Goal: Information Seeking & Learning: Check status

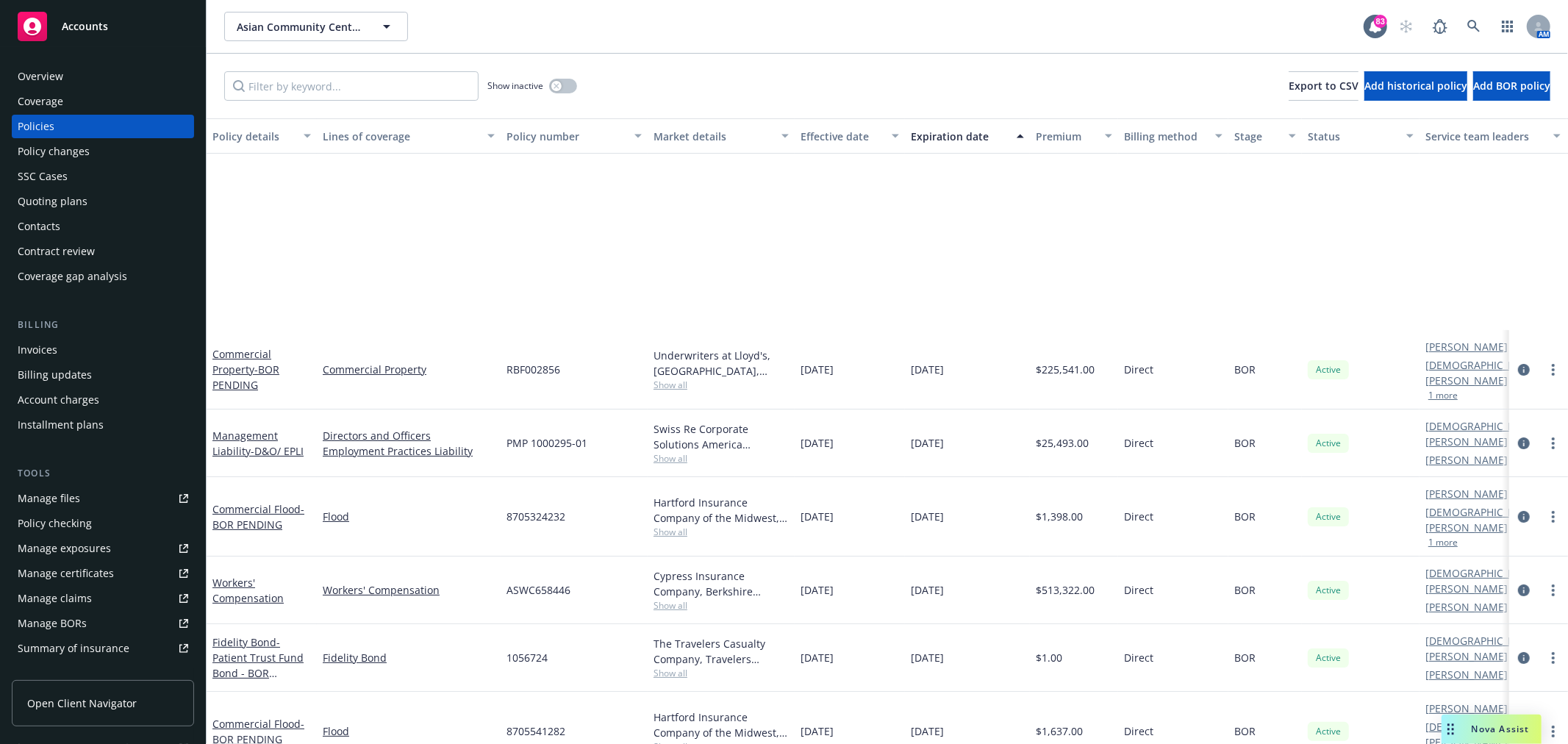
scroll to position [245, 0]
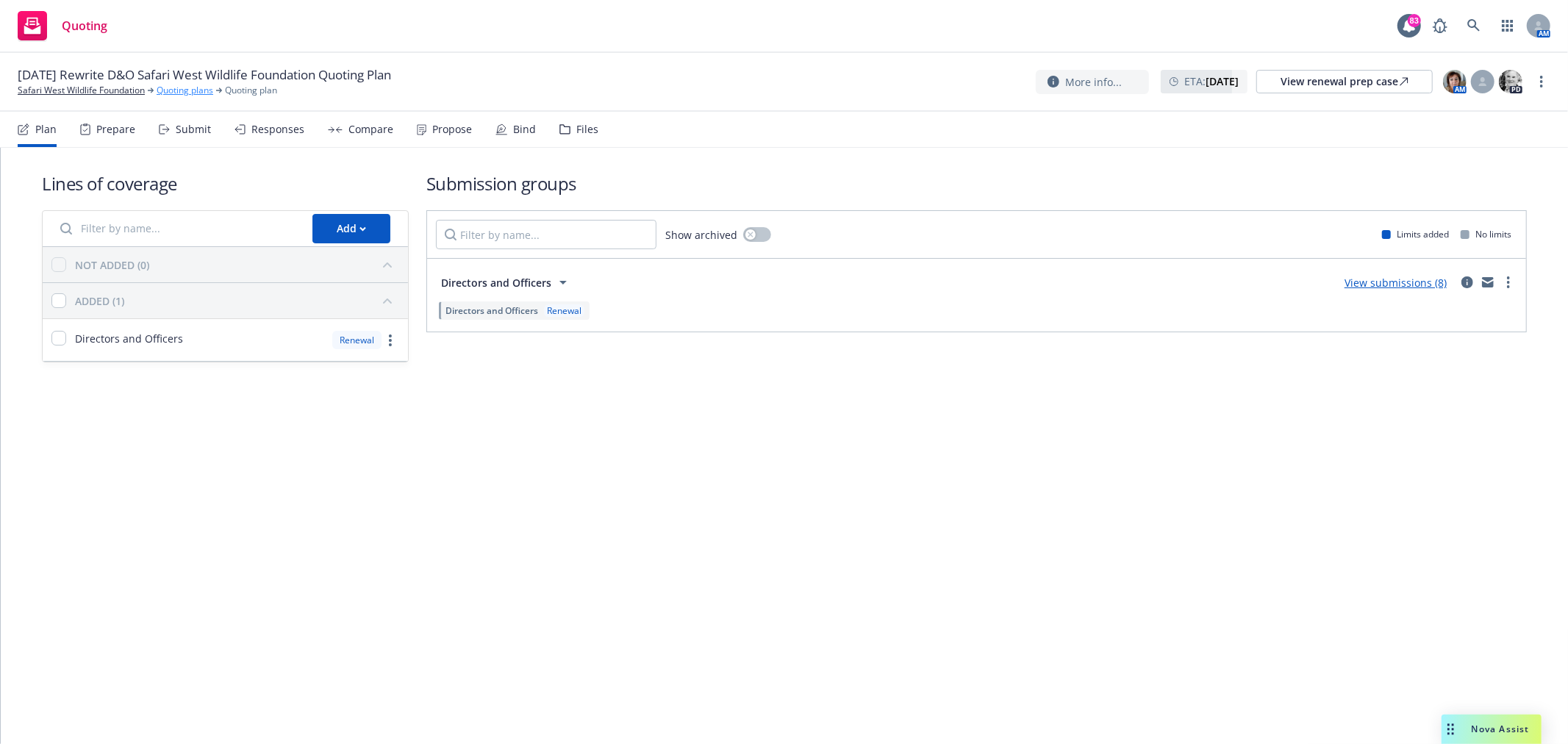
click at [178, 90] on link "Quoting plans" at bounding box center [185, 90] width 57 height 13
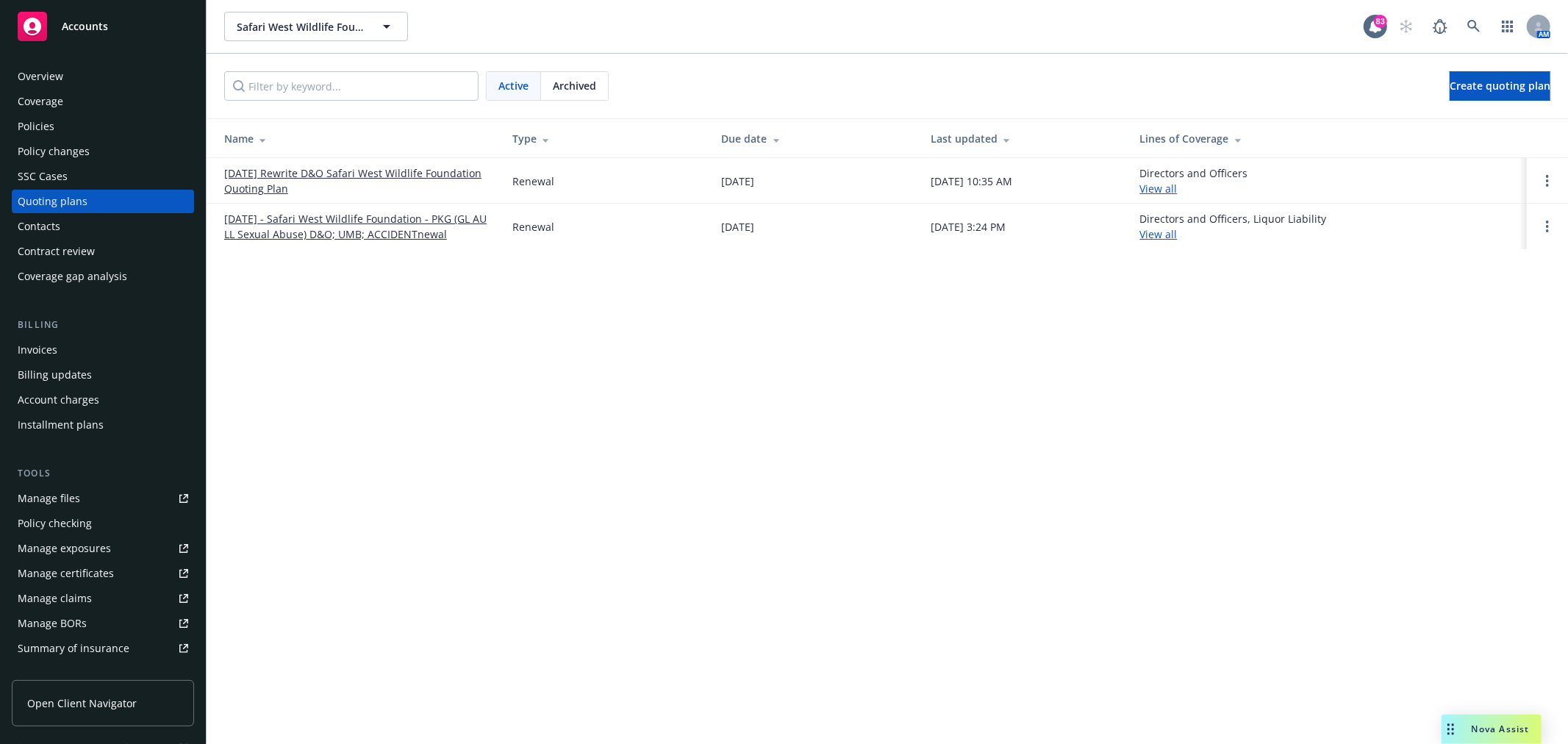
click at [332, 169] on link "[DATE] Rewrite D&O Safari West Wildlife Foundation Quoting Plan" at bounding box center [356, 181] width 265 height 30
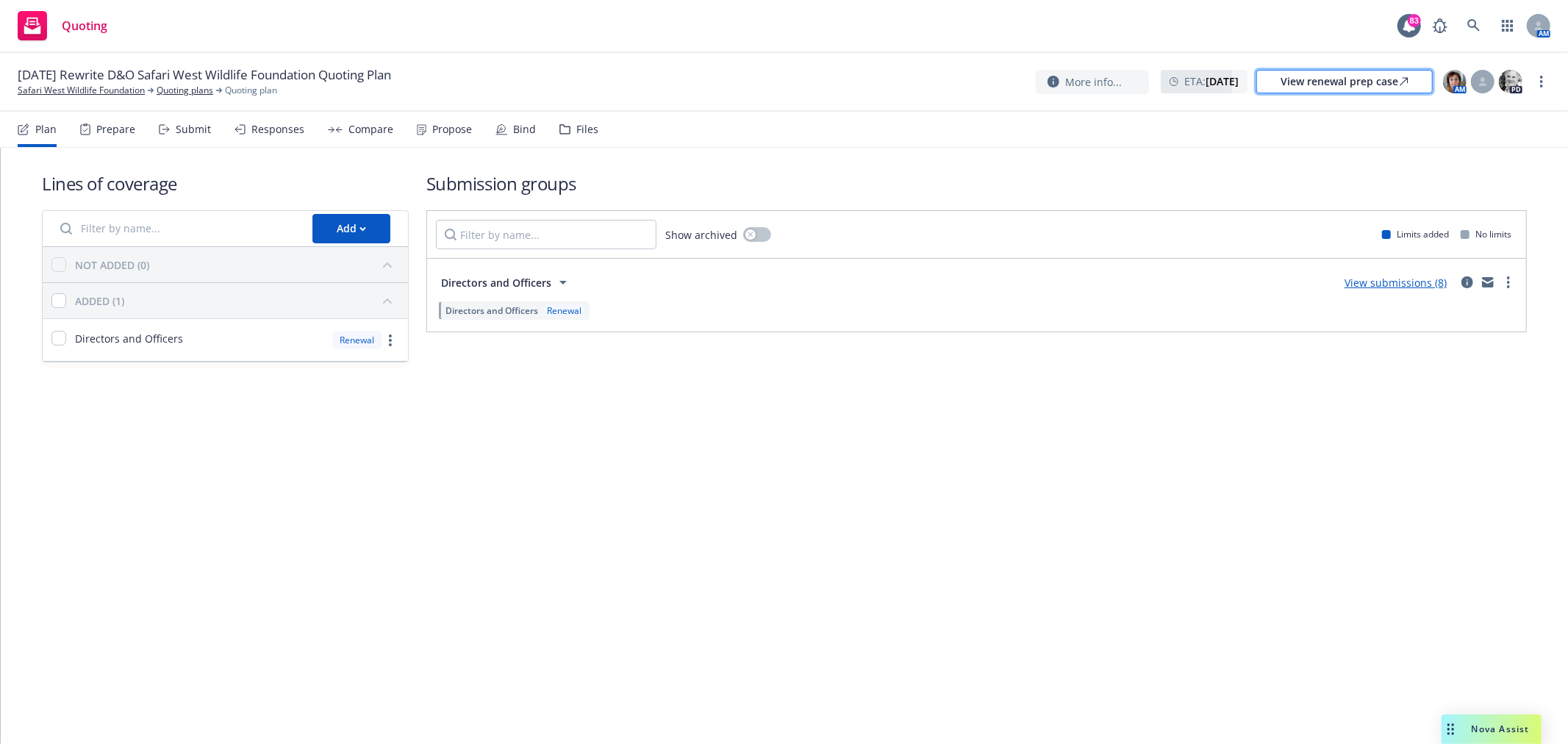
click at [1375, 90] on div "View renewal prep case" at bounding box center [1344, 81] width 128 height 22
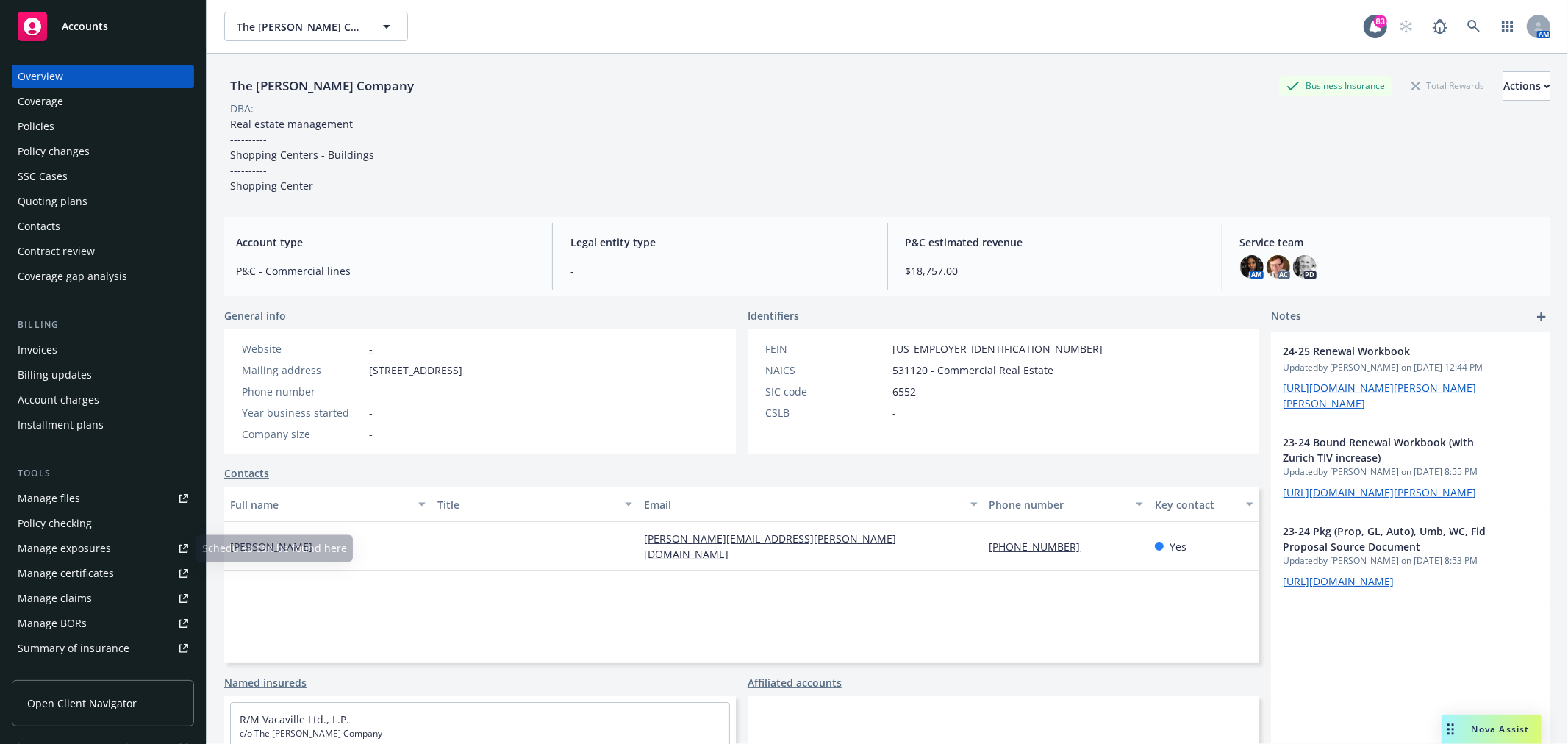
click at [93, 496] on link "Manage files" at bounding box center [103, 498] width 182 height 23
click at [1473, 18] on link at bounding box center [1474, 26] width 30 height 30
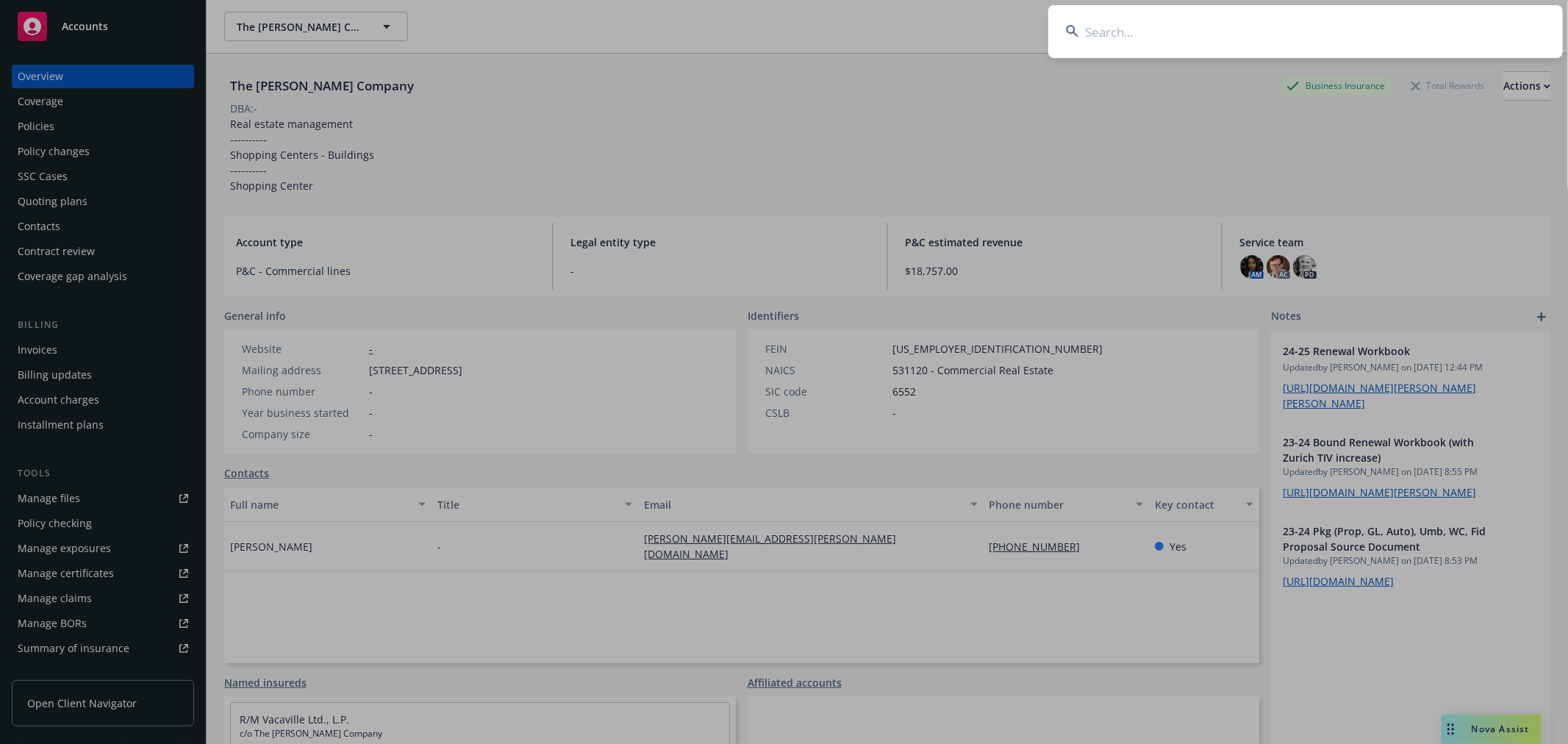
click at [1282, 45] on input at bounding box center [1305, 31] width 514 height 53
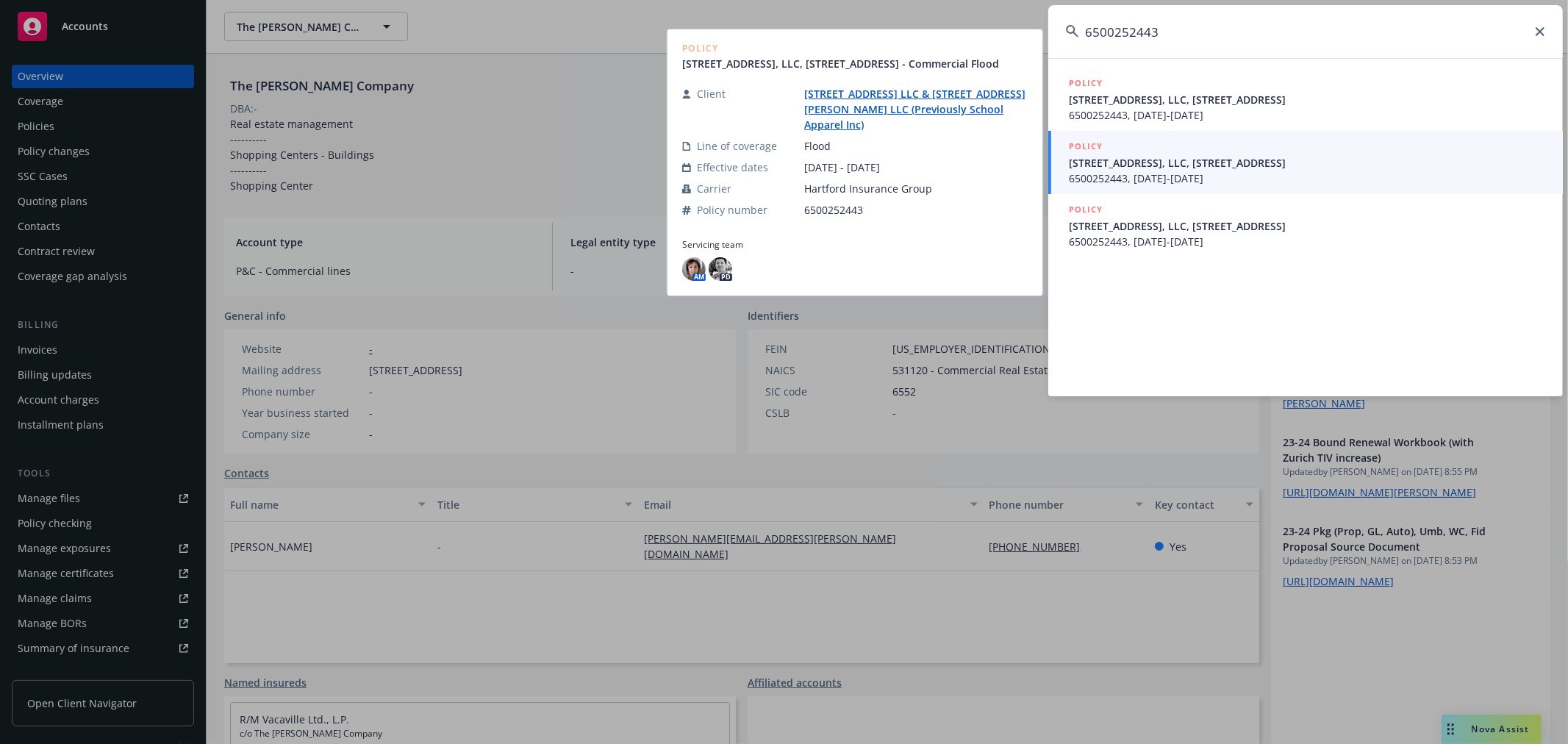
type input "6500252443"
click at [1261, 171] on span "6500252443, 09/05/2024-09/05/2025" at bounding box center [1307, 178] width 477 height 15
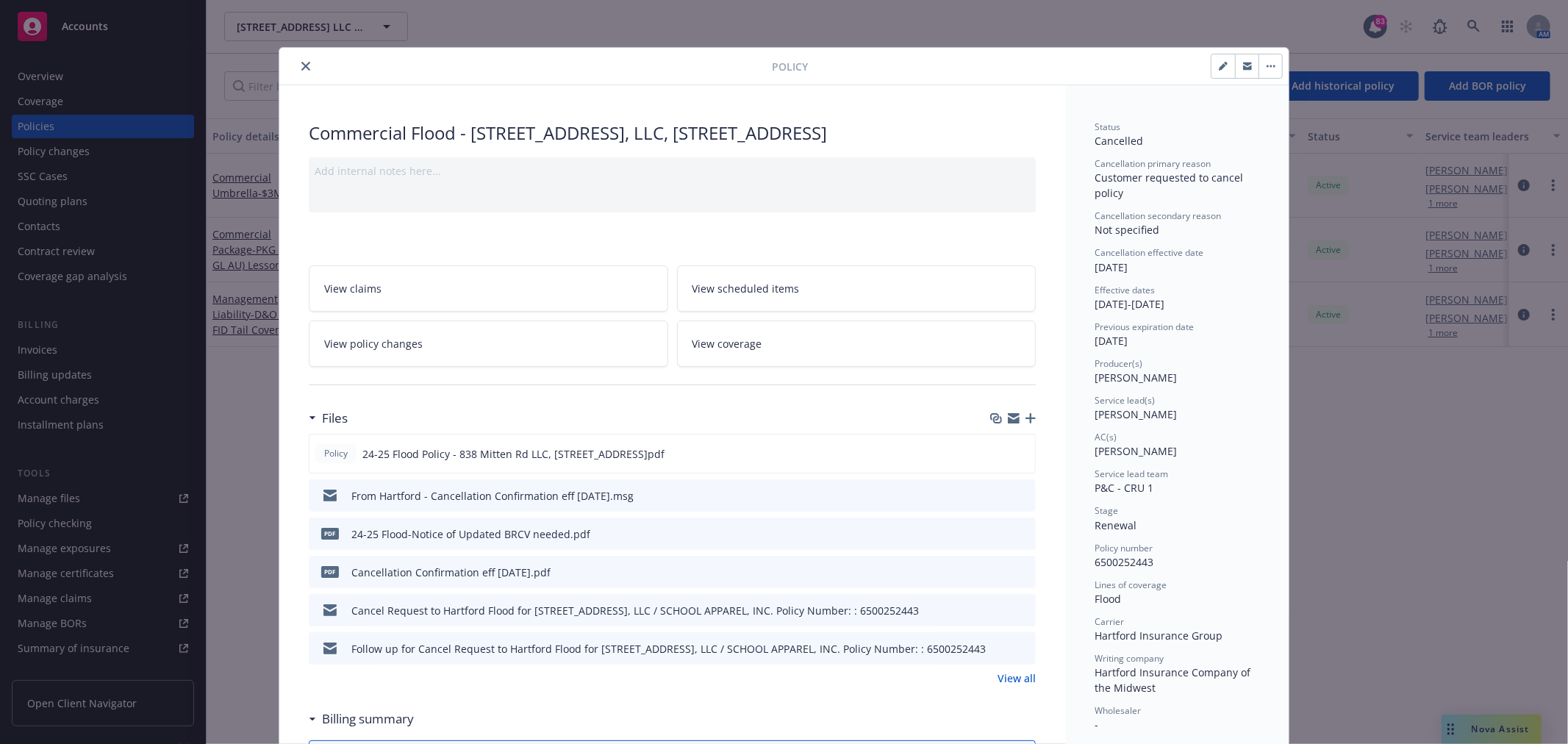
click at [302, 63] on icon "close" at bounding box center [306, 66] width 9 height 9
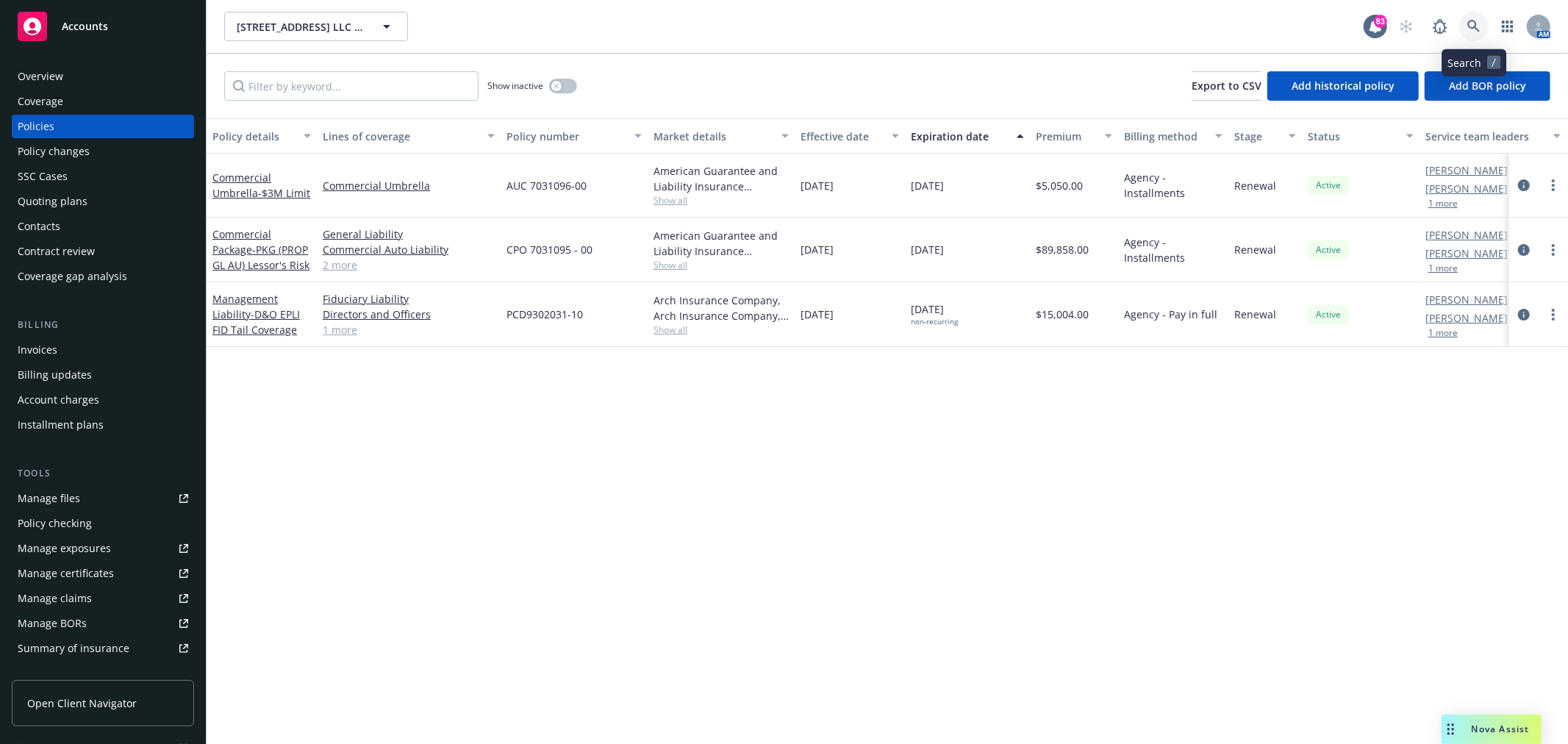
click at [1478, 28] on icon at bounding box center [1474, 26] width 13 height 13
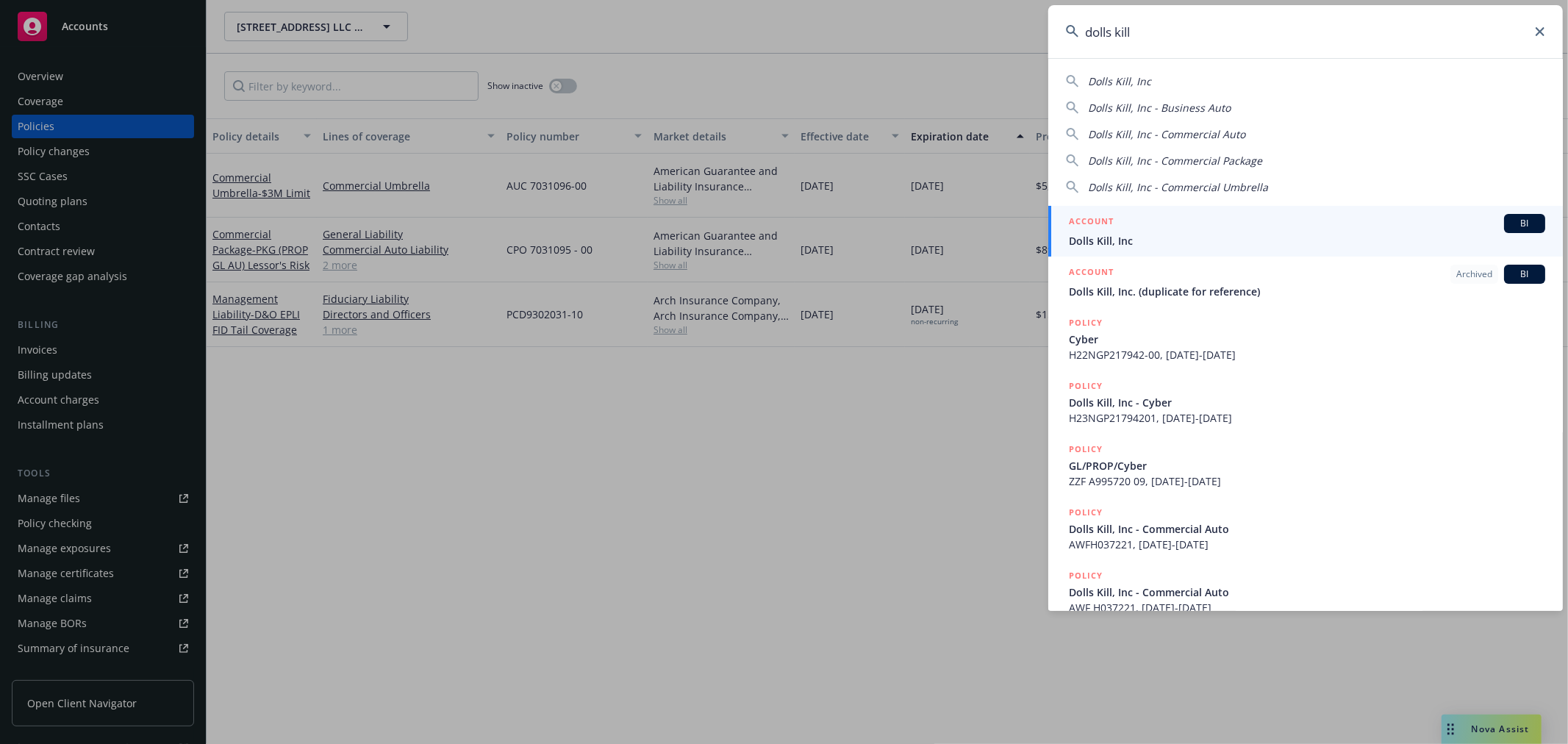
type input "dolls kill"
click at [1159, 224] on div "ACCOUNT BI" at bounding box center [1307, 224] width 477 height 19
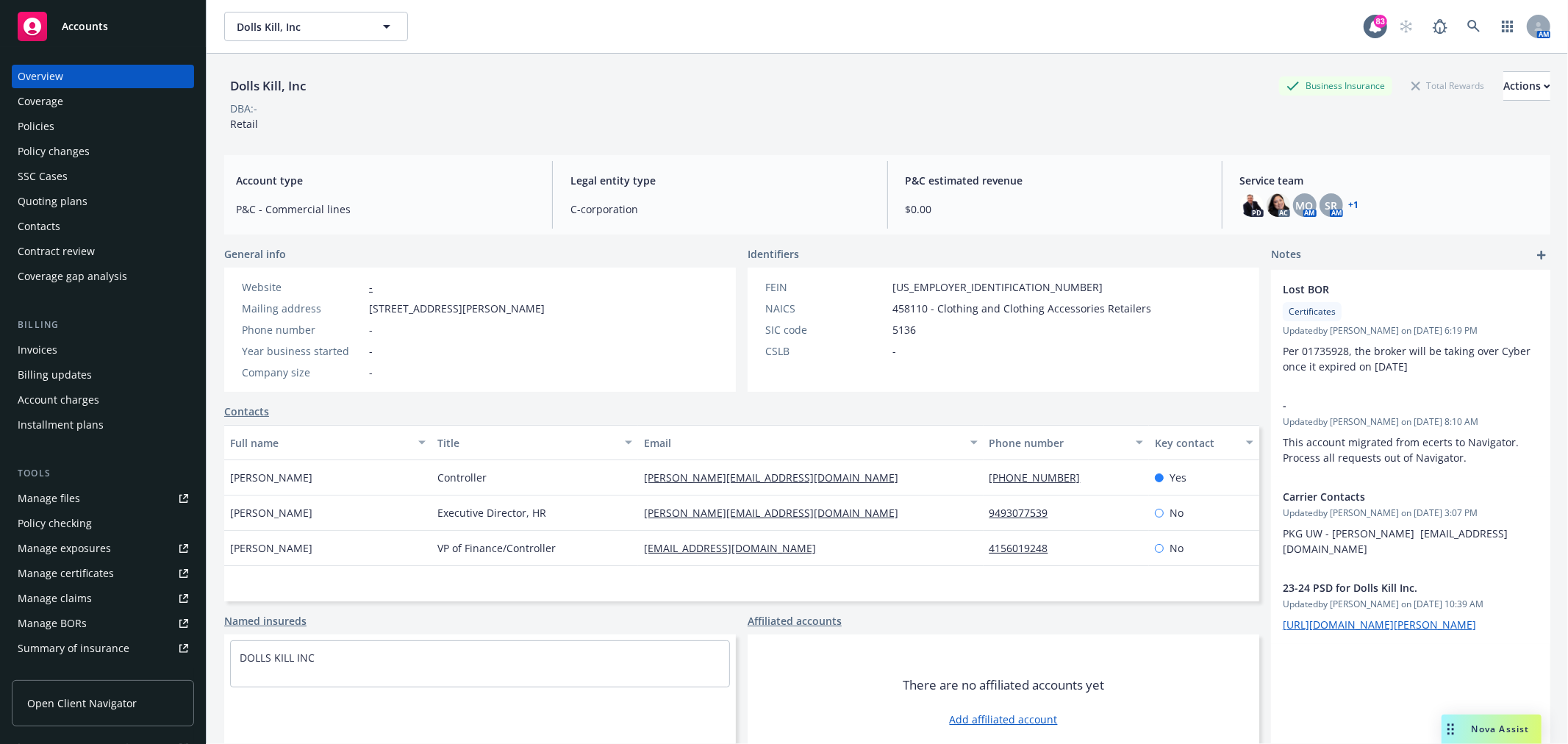
click at [41, 126] on div "Policies" at bounding box center [36, 126] width 37 height 23
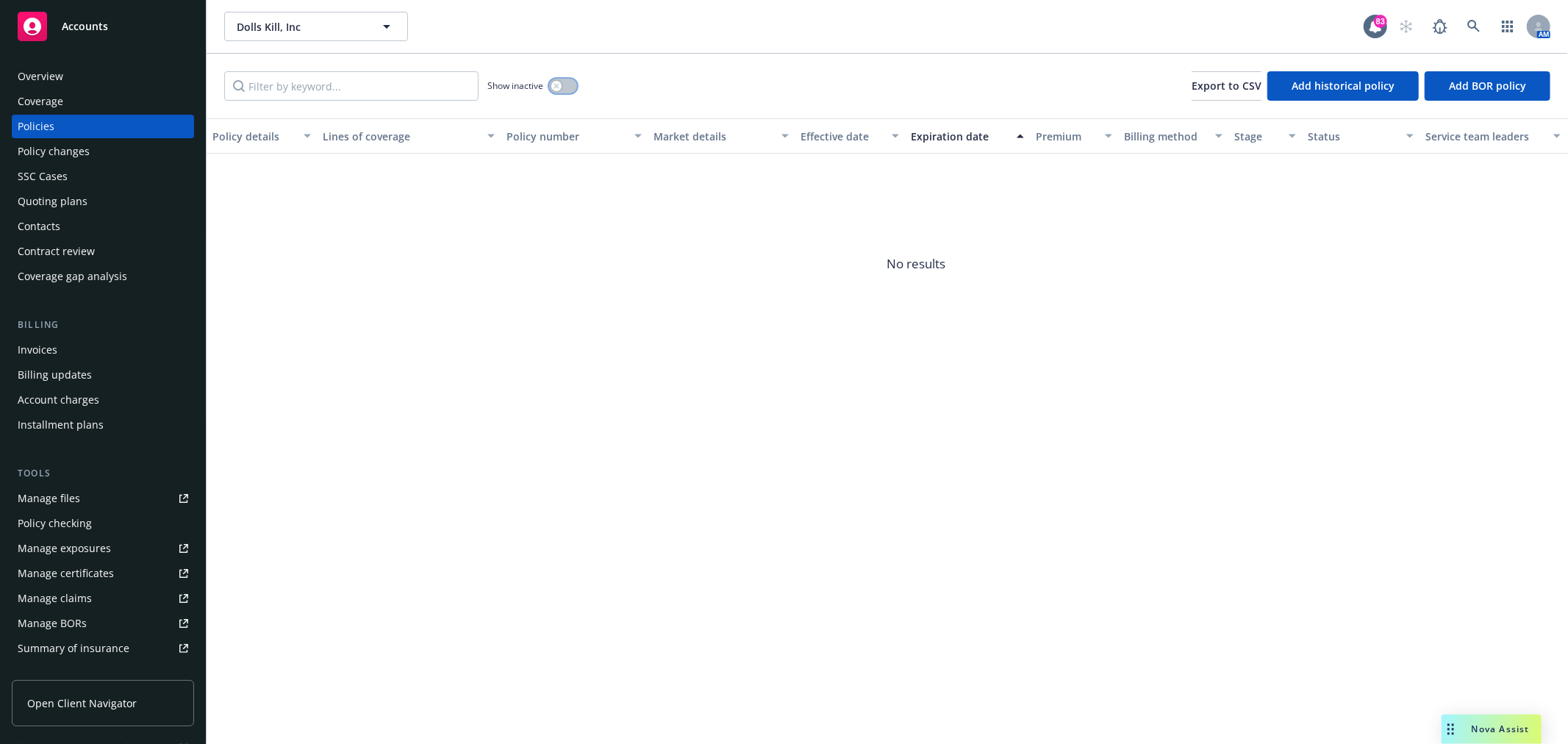
click at [566, 91] on button "button" at bounding box center [563, 86] width 28 height 14
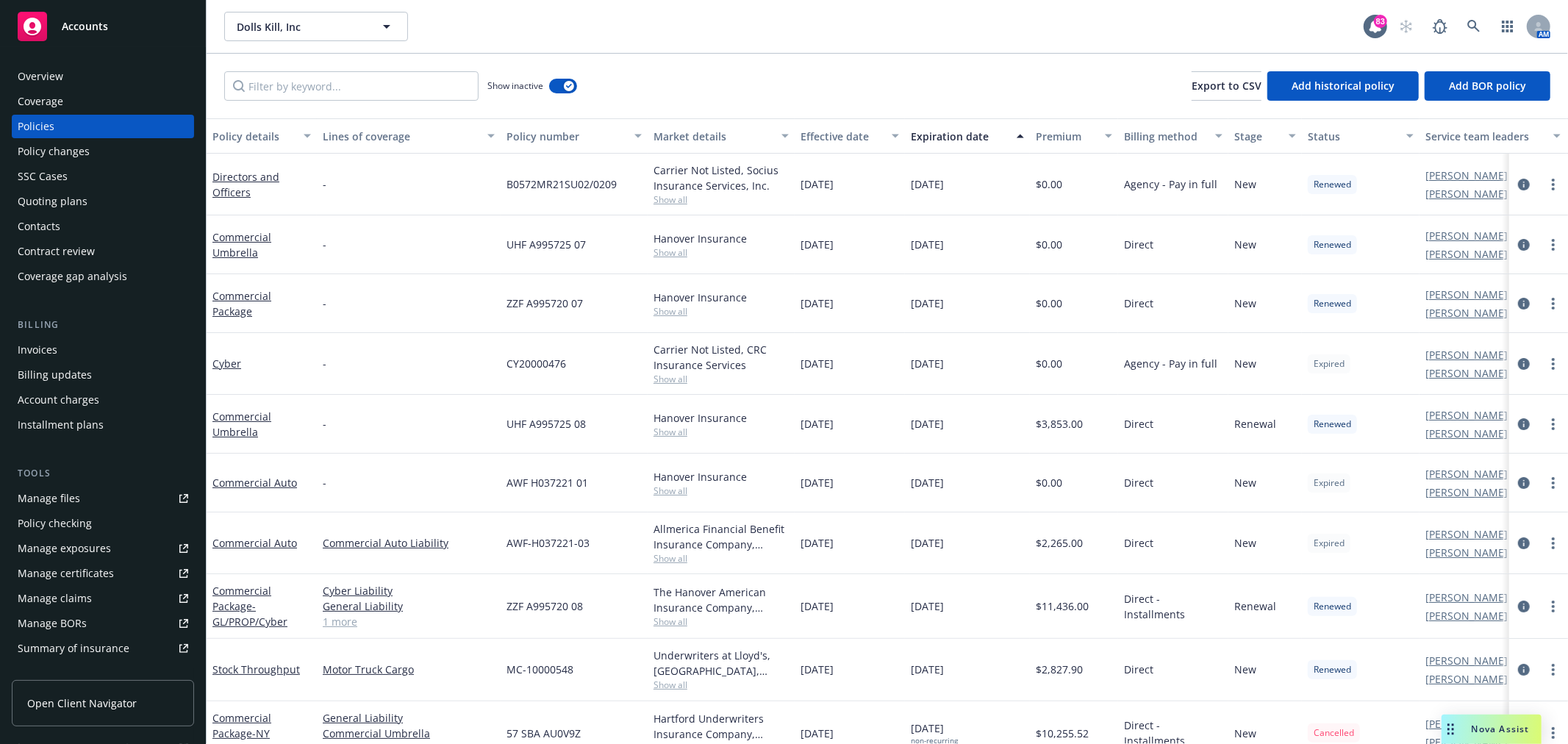
click at [109, 498] on link "Manage files" at bounding box center [103, 498] width 182 height 23
click at [1477, 22] on icon at bounding box center [1474, 26] width 13 height 13
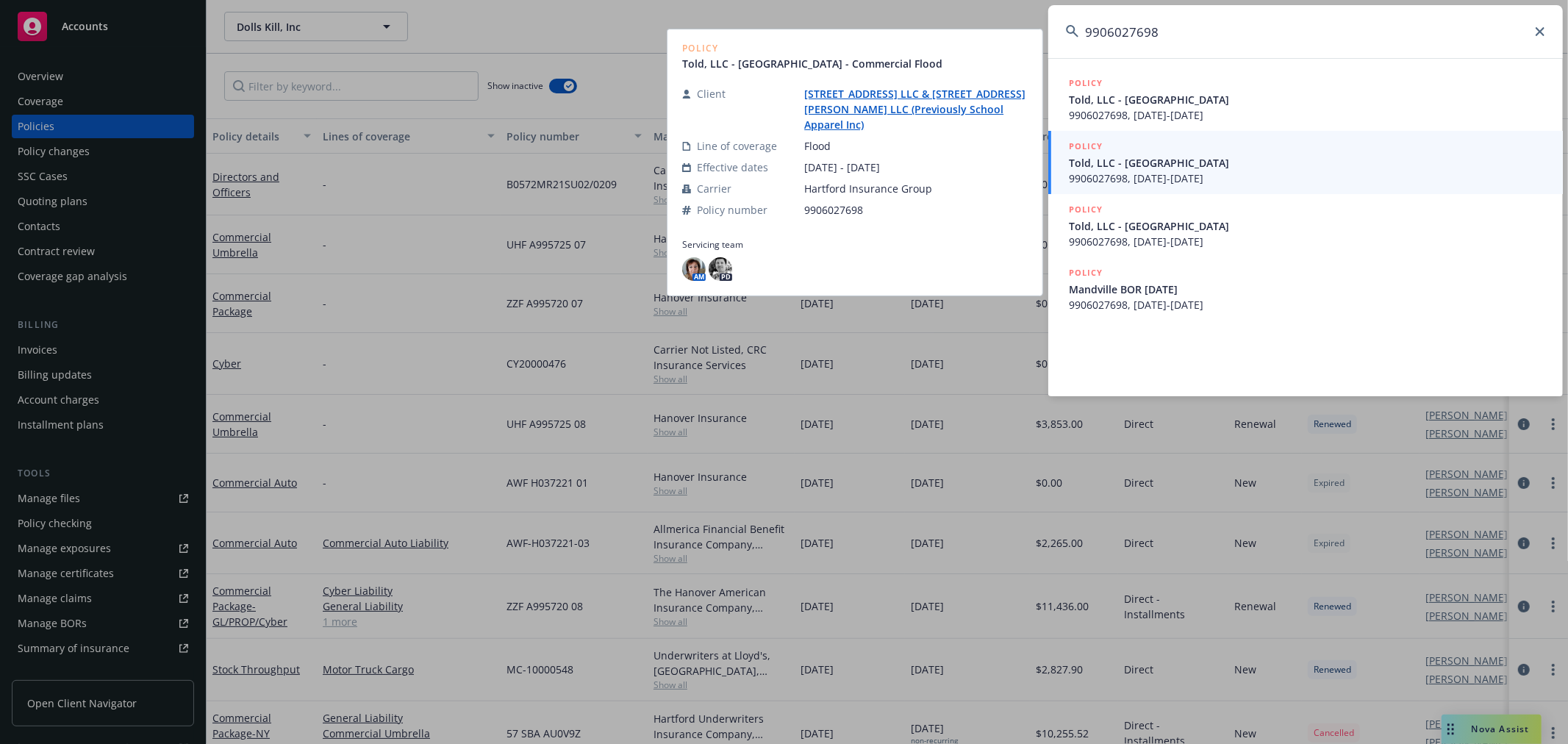
type input "9906027698"
click at [1292, 173] on span "9906027698, 10/08/2024-07/11/2025" at bounding box center [1307, 178] width 477 height 15
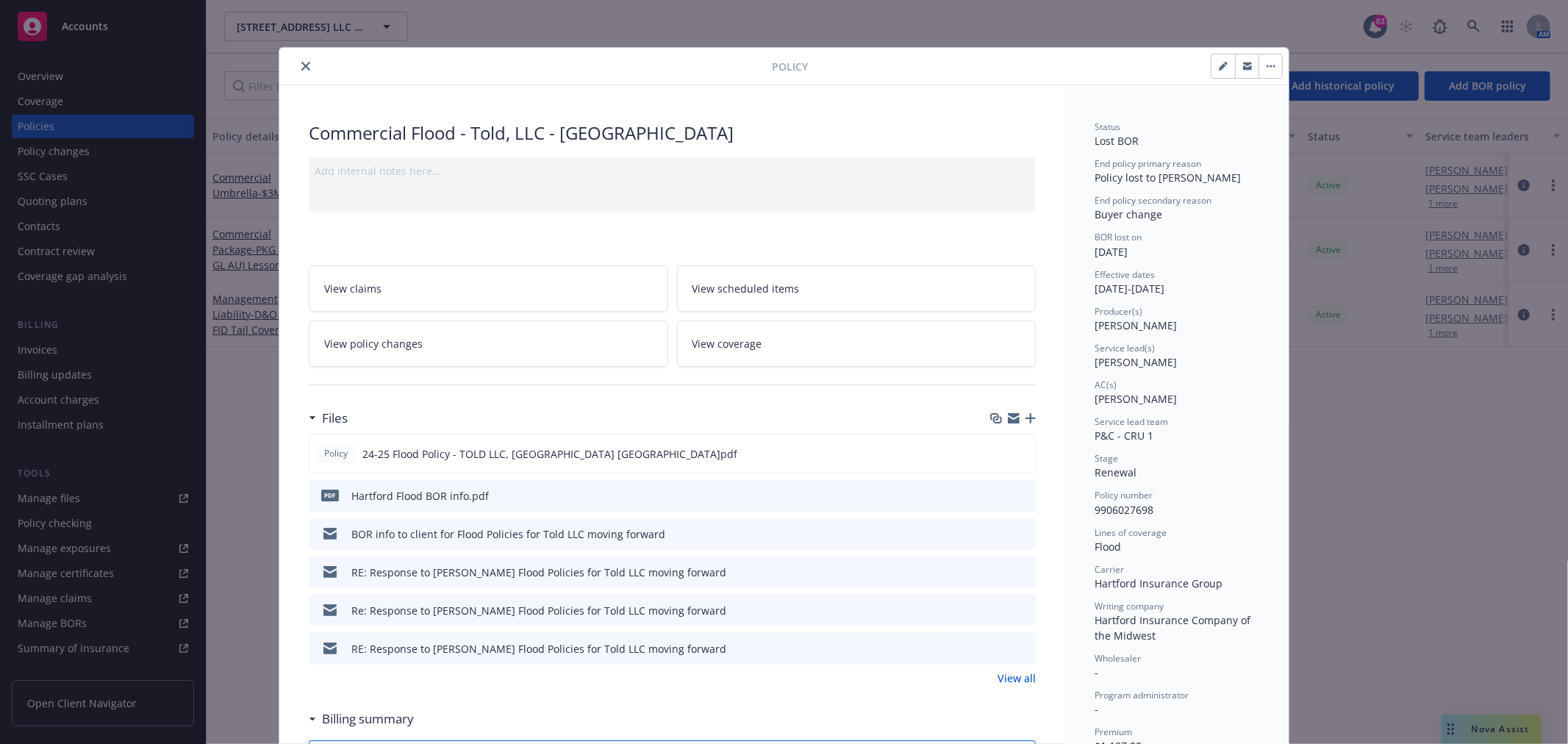
click at [302, 66] on icon "close" at bounding box center [306, 66] width 9 height 9
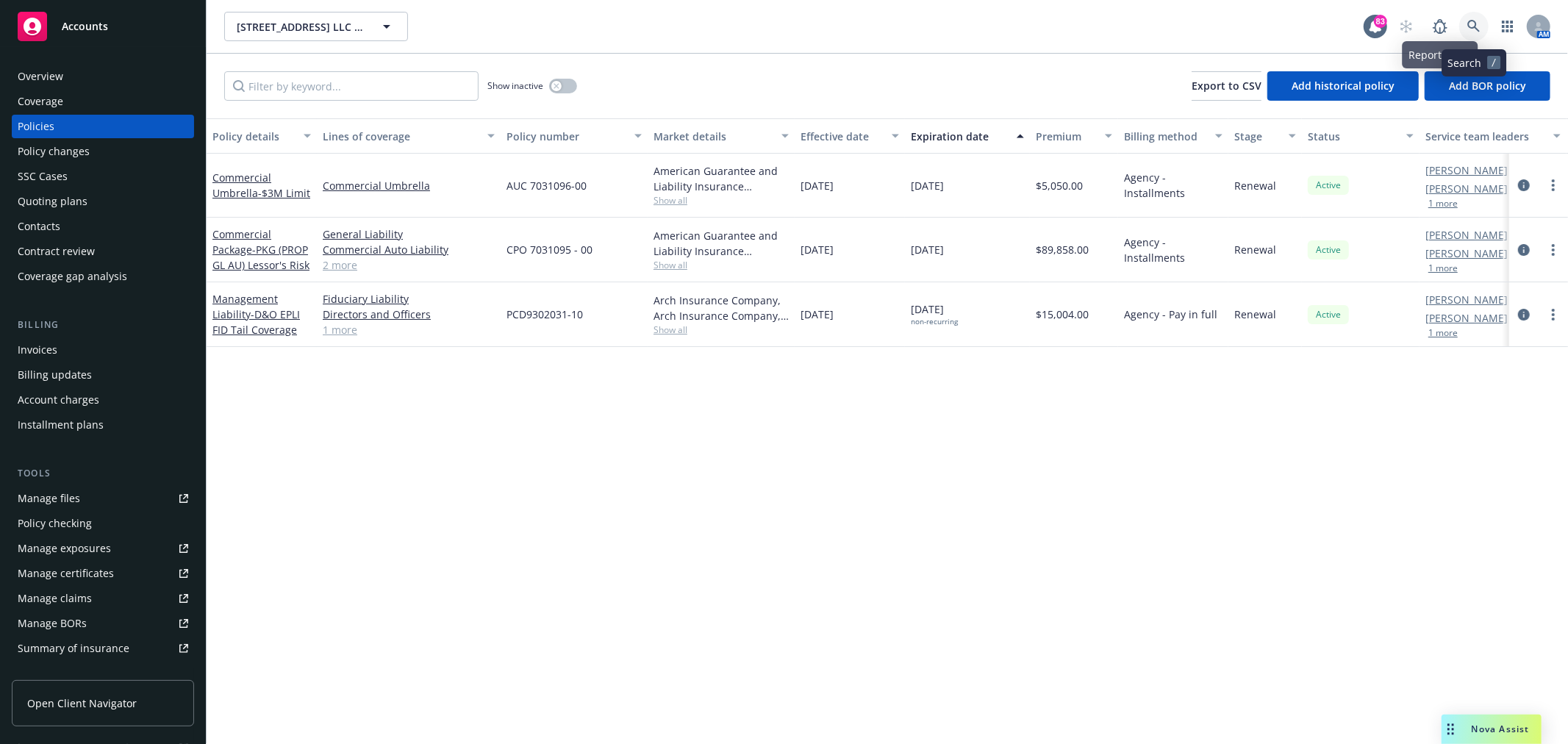
click at [1481, 26] on link at bounding box center [1474, 26] width 30 height 30
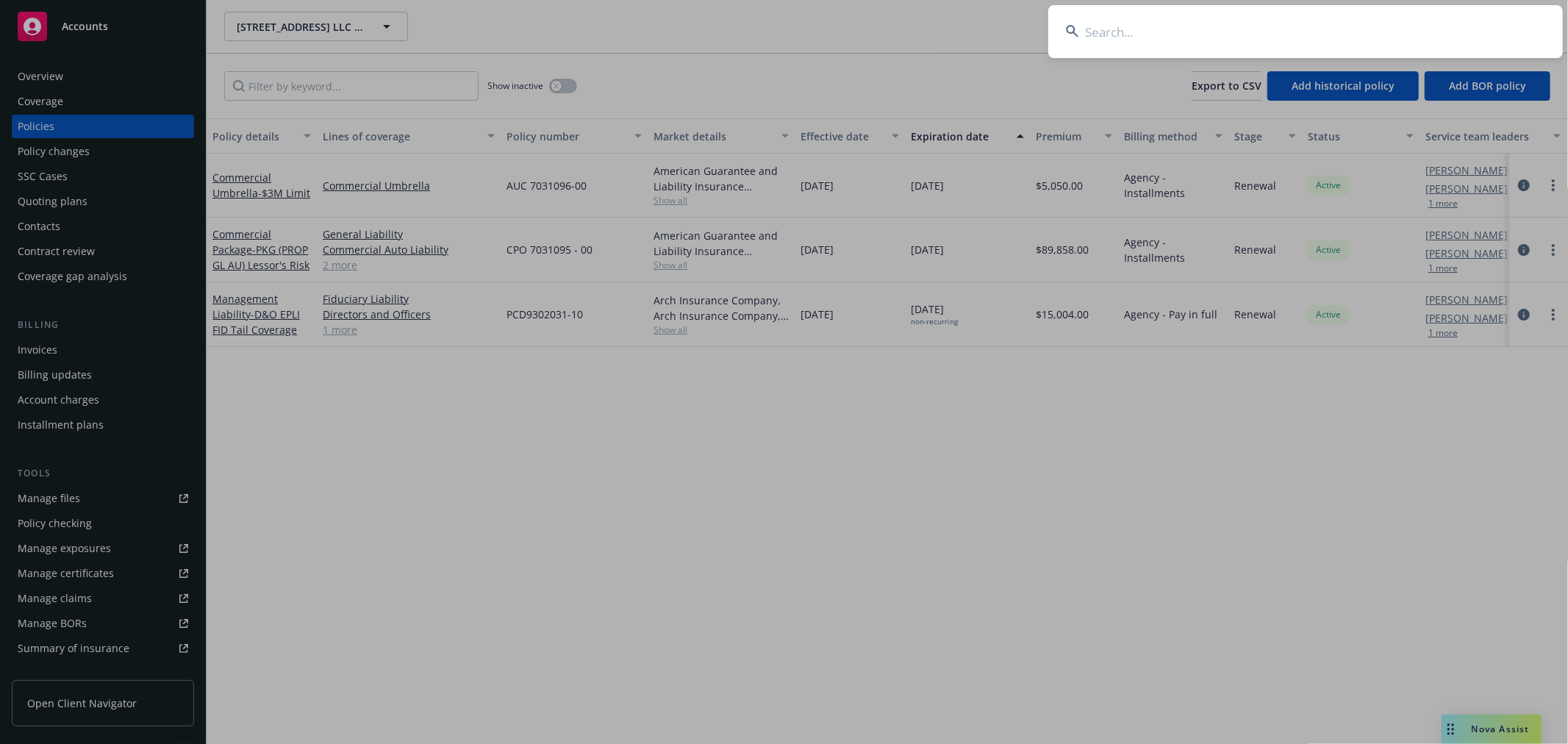
click at [1355, 32] on input at bounding box center [1305, 31] width 514 height 53
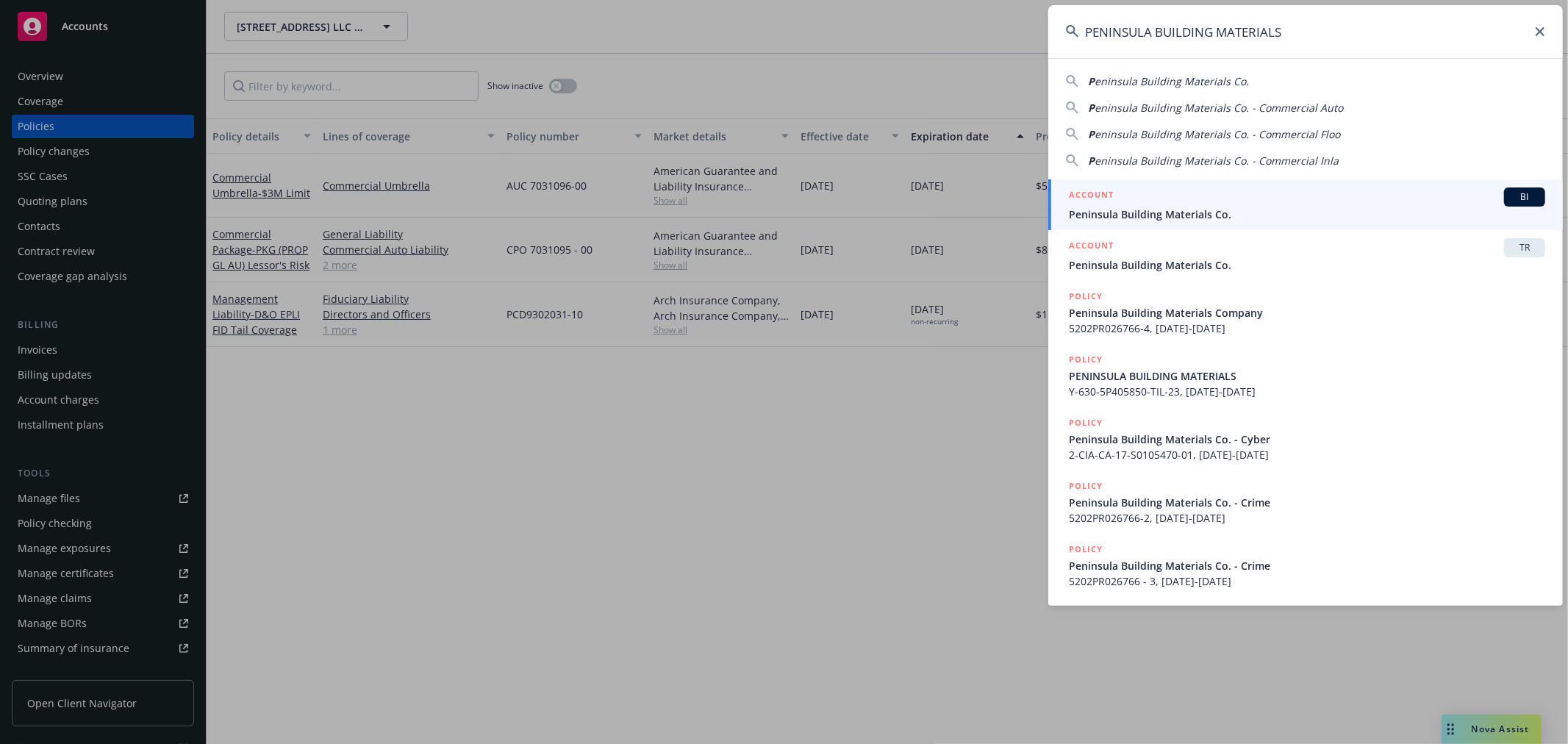
type input "PENINSULA BUILDING MATERIALS"
click at [1222, 197] on div "ACCOUNT BI" at bounding box center [1307, 197] width 477 height 19
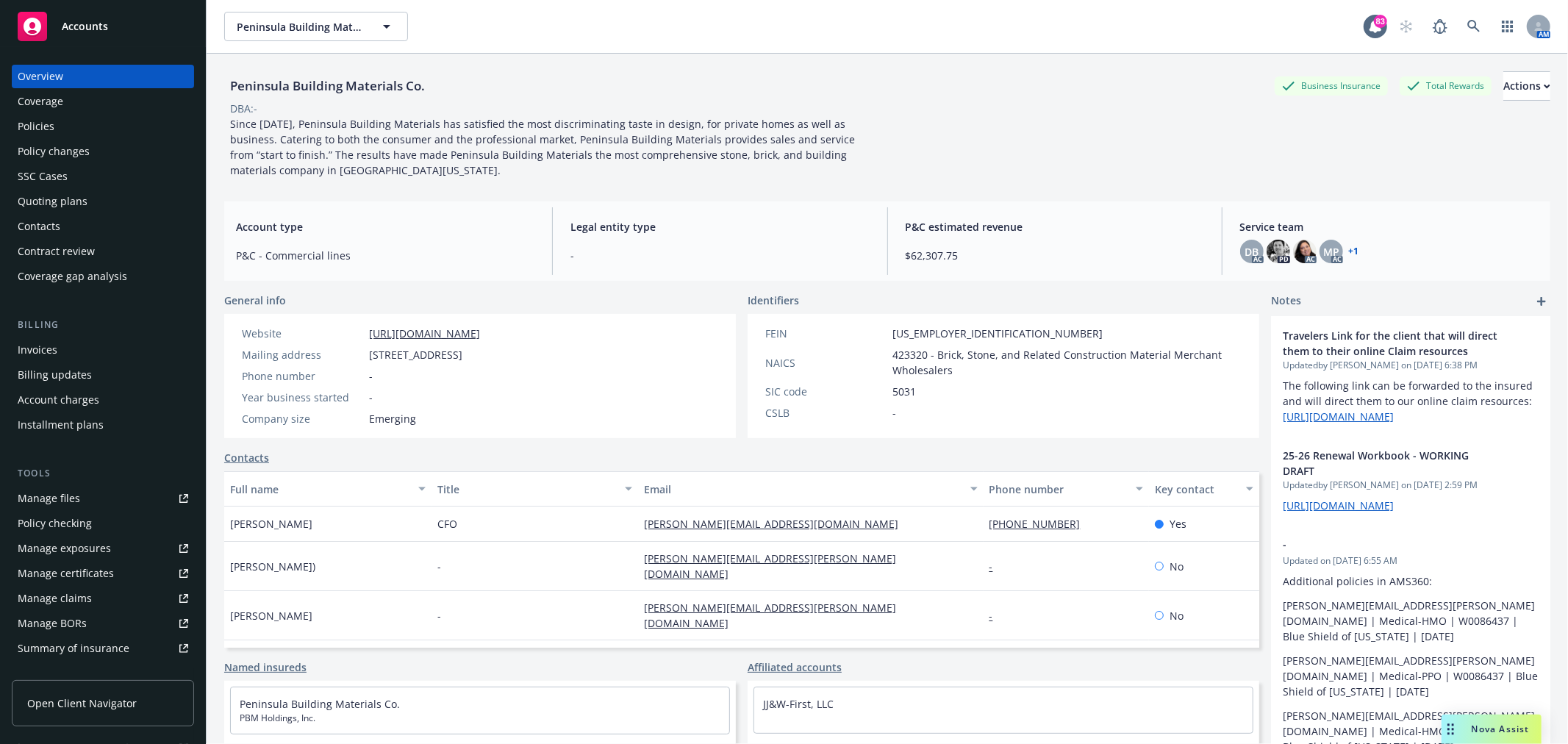
click at [109, 115] on div "Policies" at bounding box center [103, 126] width 171 height 23
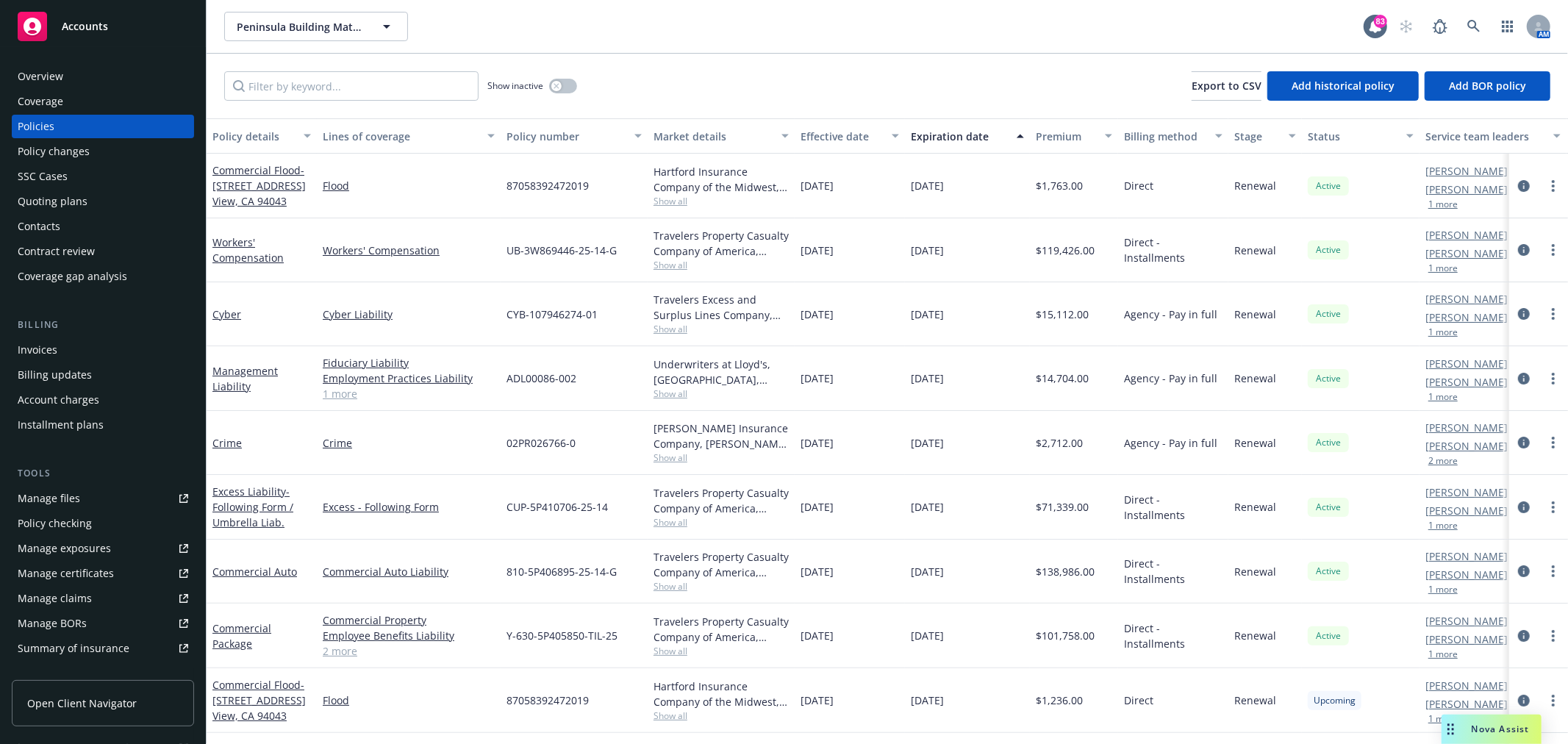
click at [57, 201] on div "Quoting plans" at bounding box center [52, 201] width 70 height 23
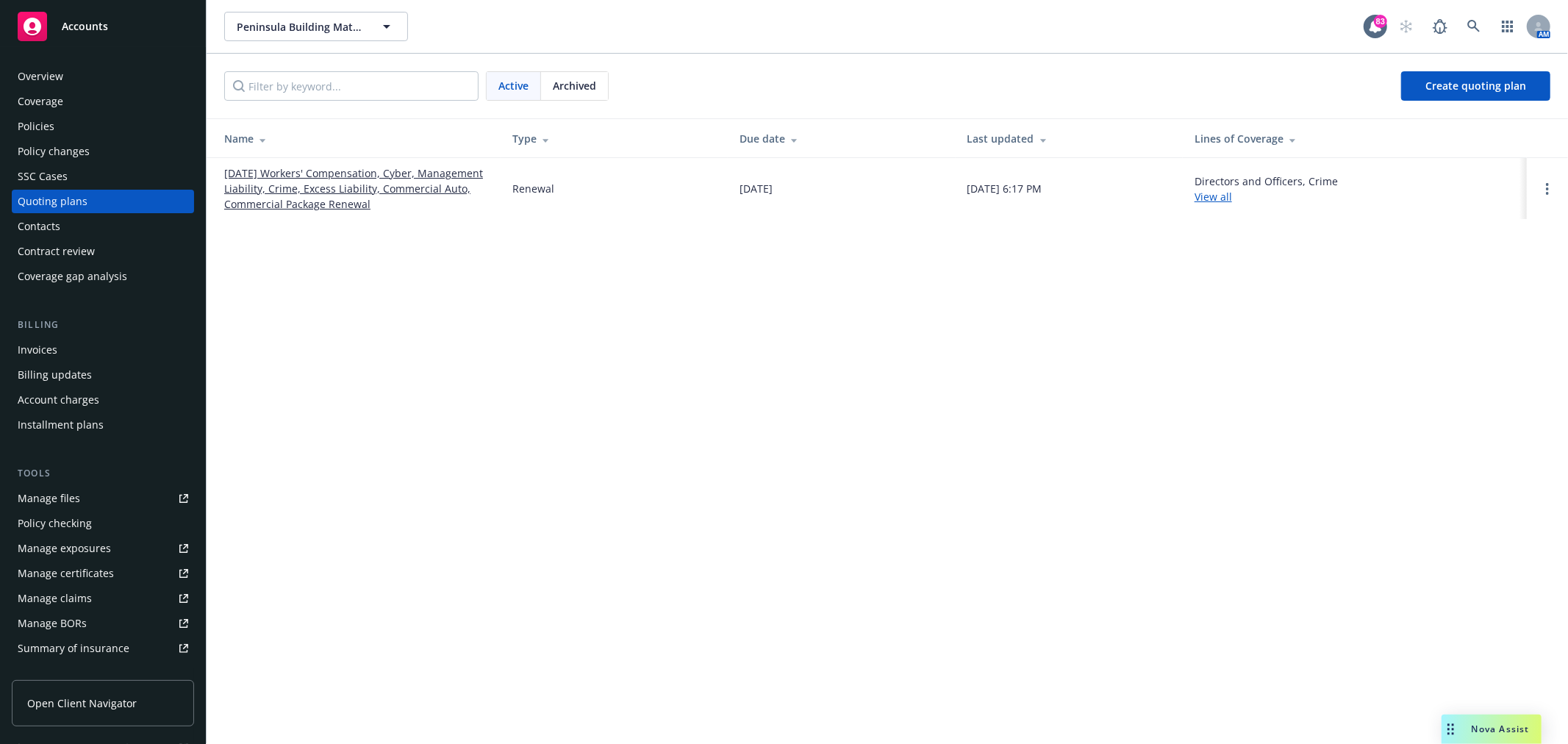
click at [59, 118] on div "Policies" at bounding box center [103, 126] width 171 height 23
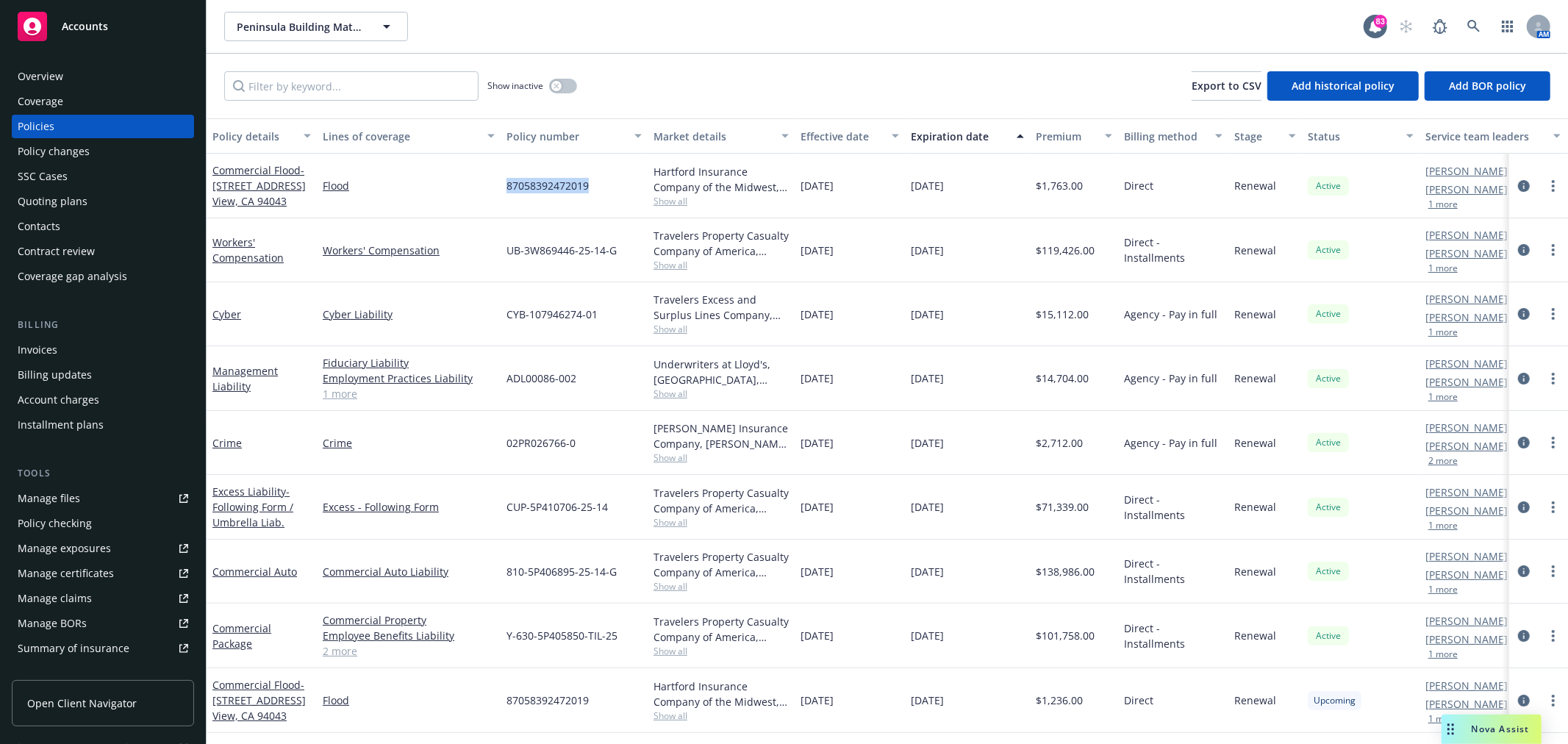
drag, startPoint x: 598, startPoint y: 187, endPoint x: 496, endPoint y: 189, distance: 102.0
click at [496, 189] on div "Commercial Flood - 2490 Charleston Rd., Mt. View, CA 94043 Flood 87058392472019…" at bounding box center [916, 185] width 1419 height 65
copy div "87058392472019"
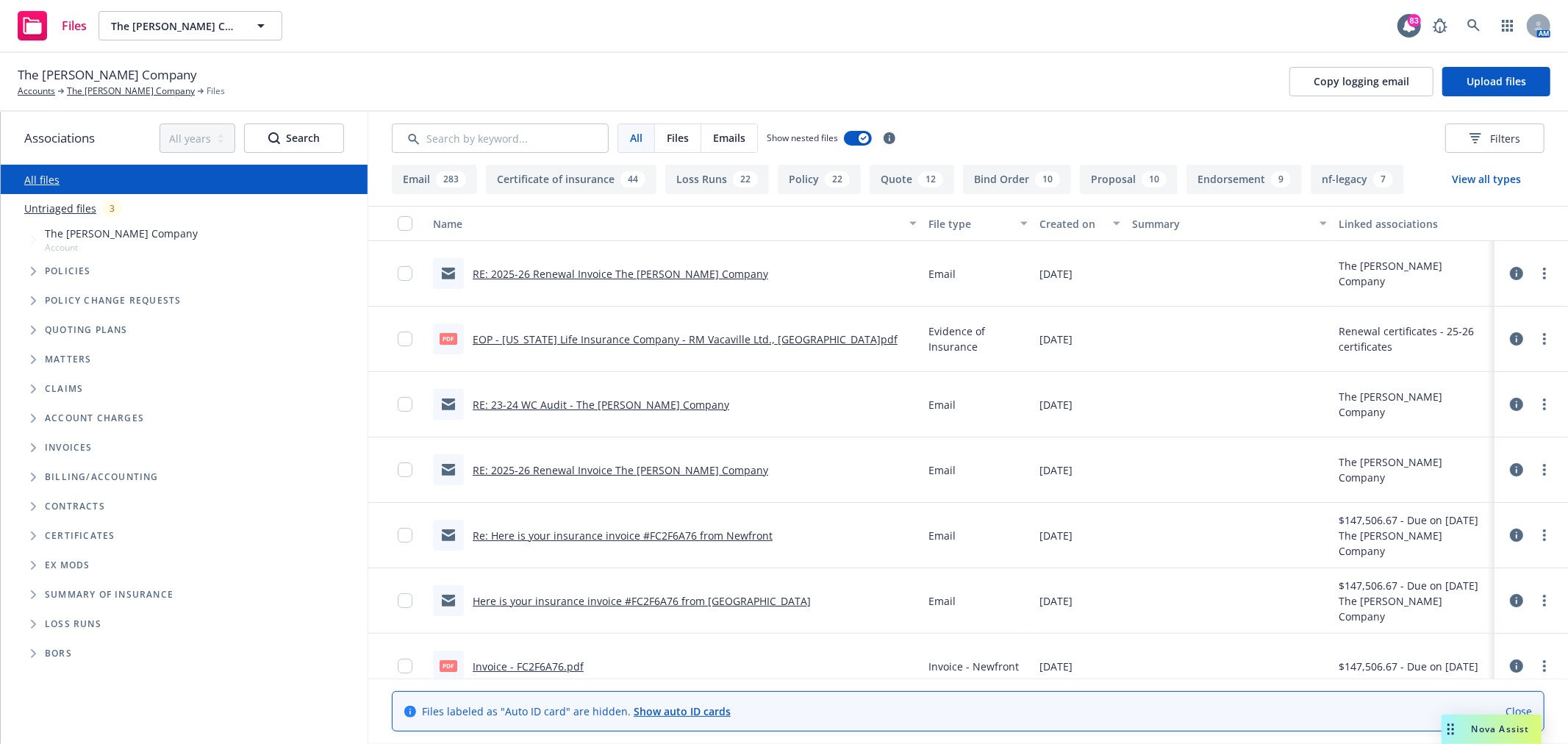
click at [52, 207] on link "Untriaged files" at bounding box center [60, 208] width 72 height 15
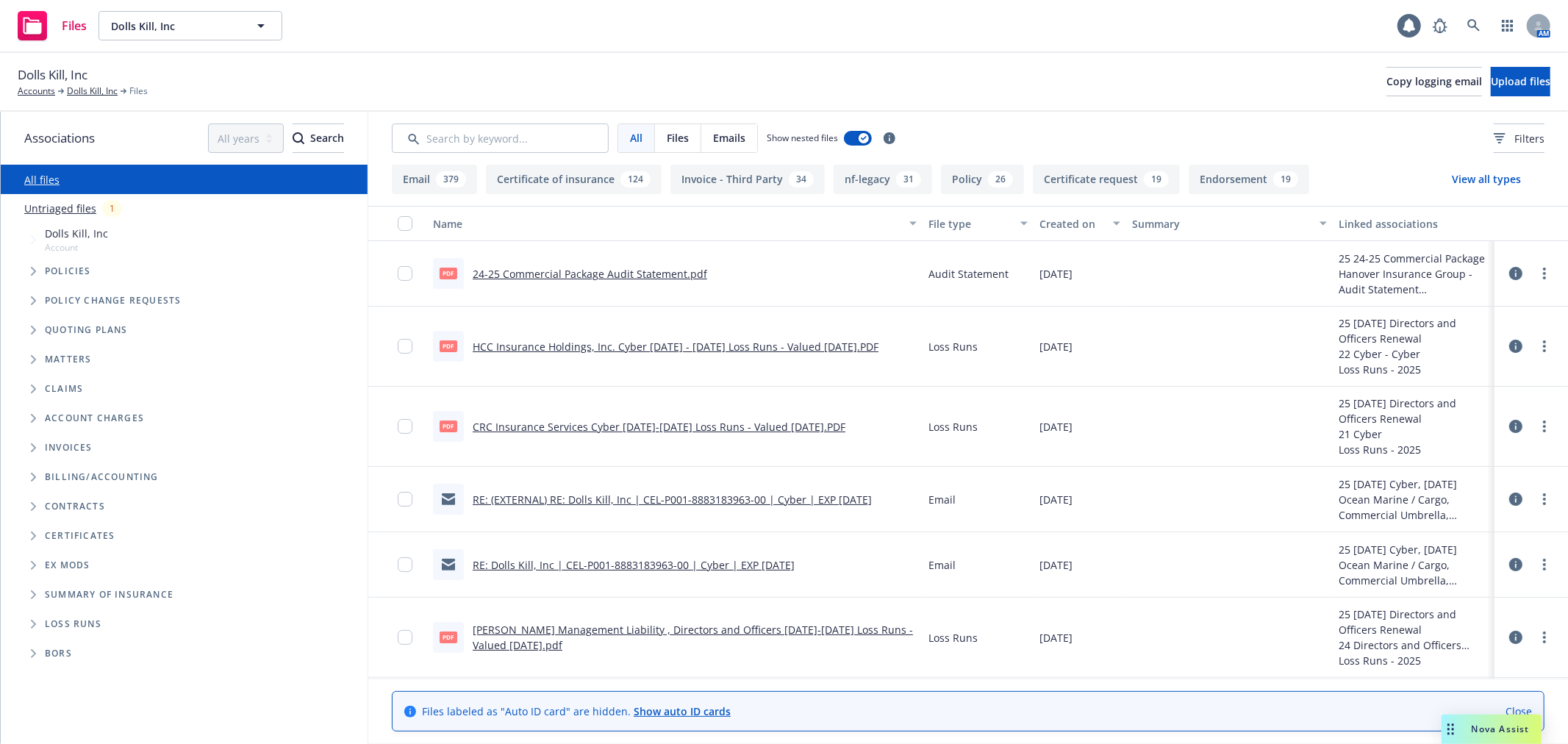
click at [56, 205] on link "Untriaged files" at bounding box center [60, 208] width 72 height 15
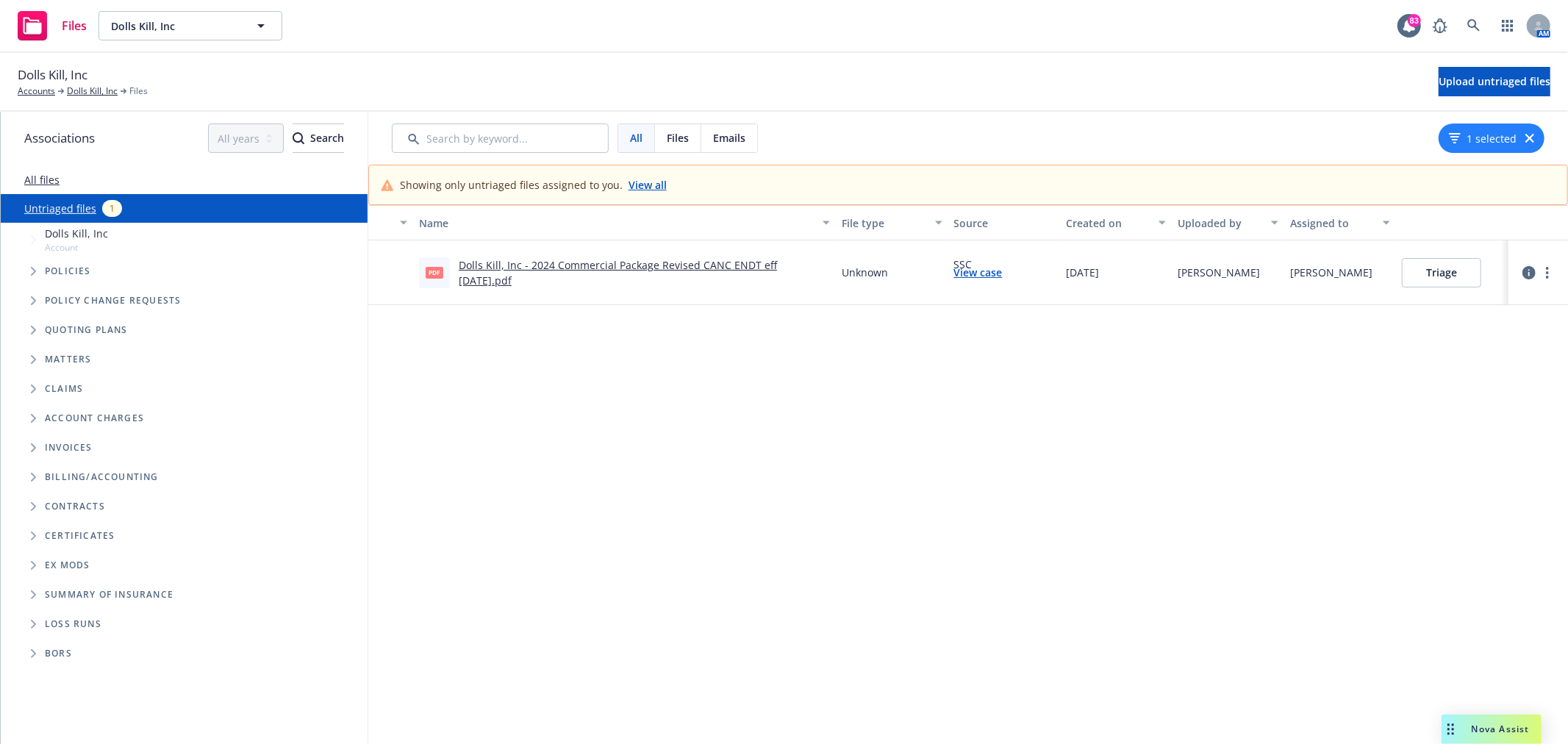
click at [614, 266] on link "Dolls Kill, Inc - 2024 Commercial Package Revised CANC ENDT eff 05-21-2025.pdf" at bounding box center [618, 273] width 319 height 30
click at [1481, 18] on link at bounding box center [1474, 26] width 30 height 30
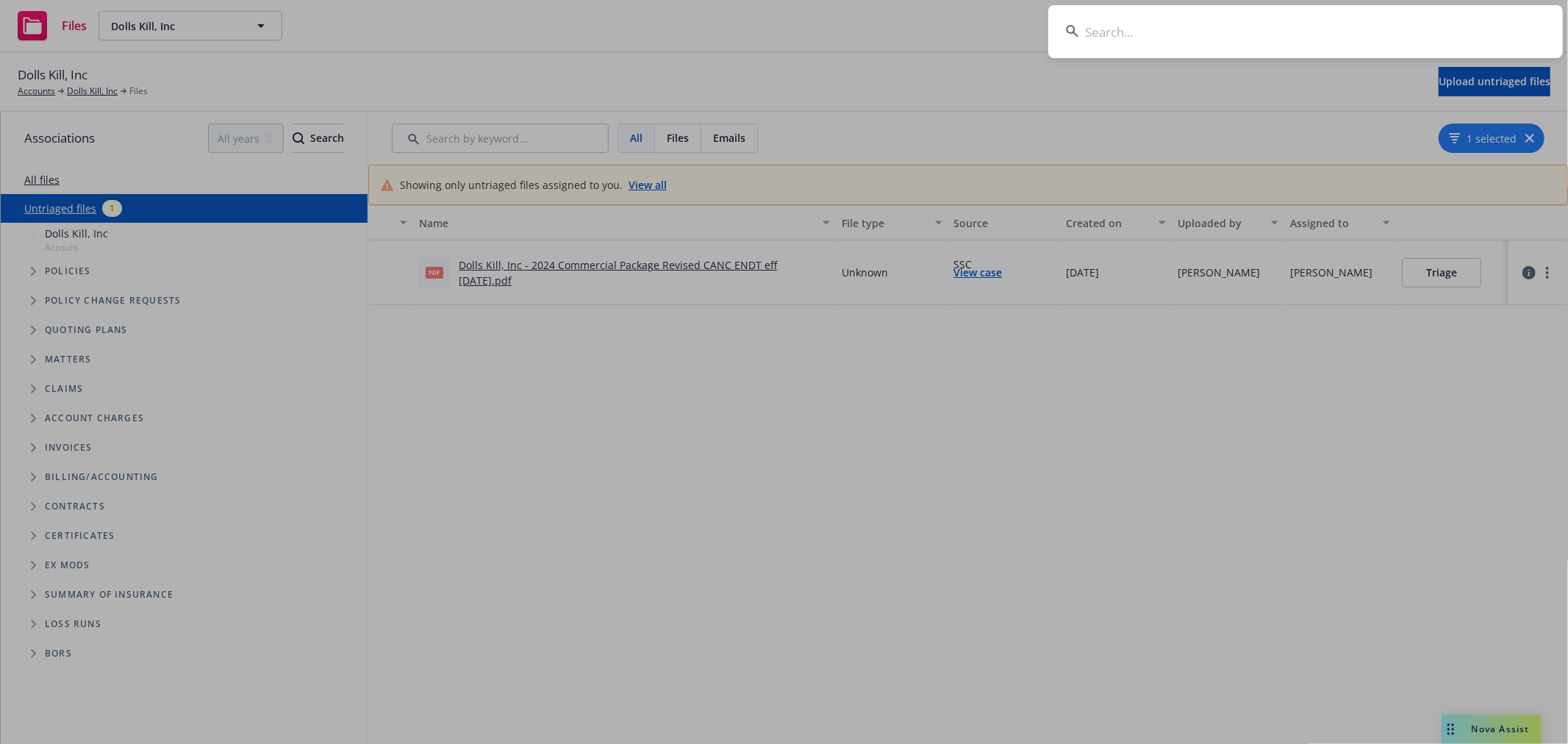
click at [1362, 26] on input at bounding box center [1305, 31] width 514 height 53
type input "P"
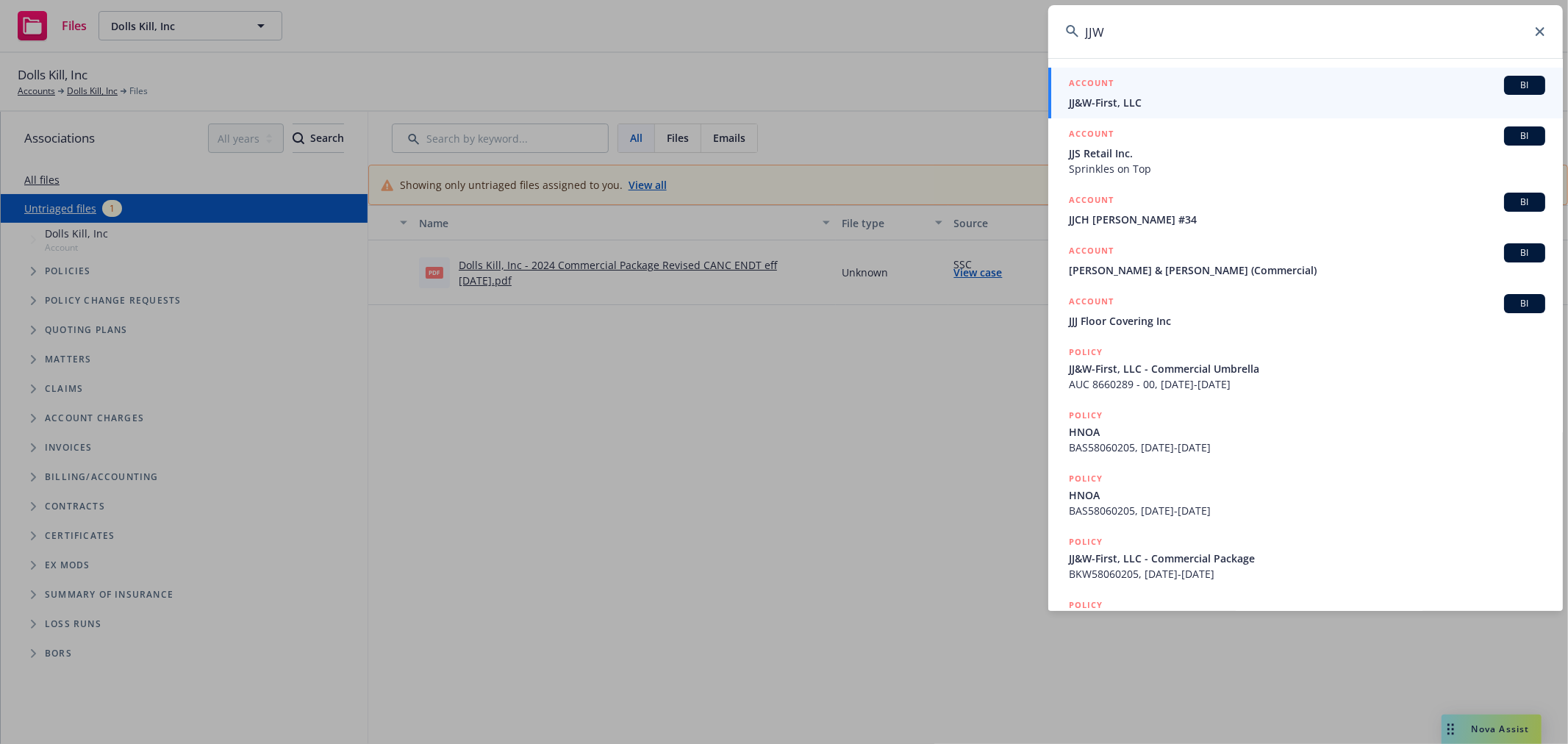
type input "JJW"
click at [1206, 105] on span "JJ&W-First, LLC" at bounding box center [1307, 102] width 477 height 15
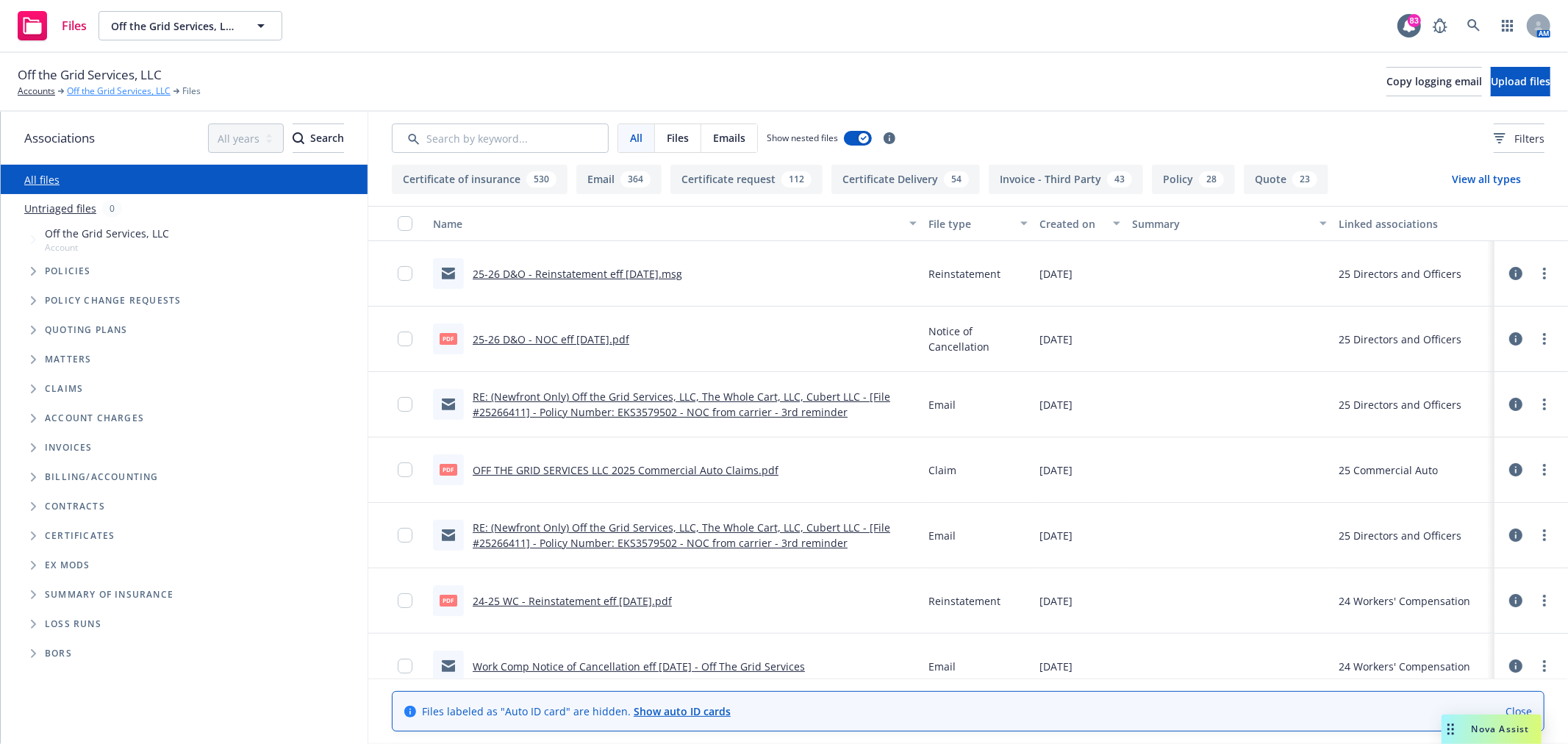
click at [113, 91] on link "Off the Grid Services, LLC" at bounding box center [118, 91] width 104 height 13
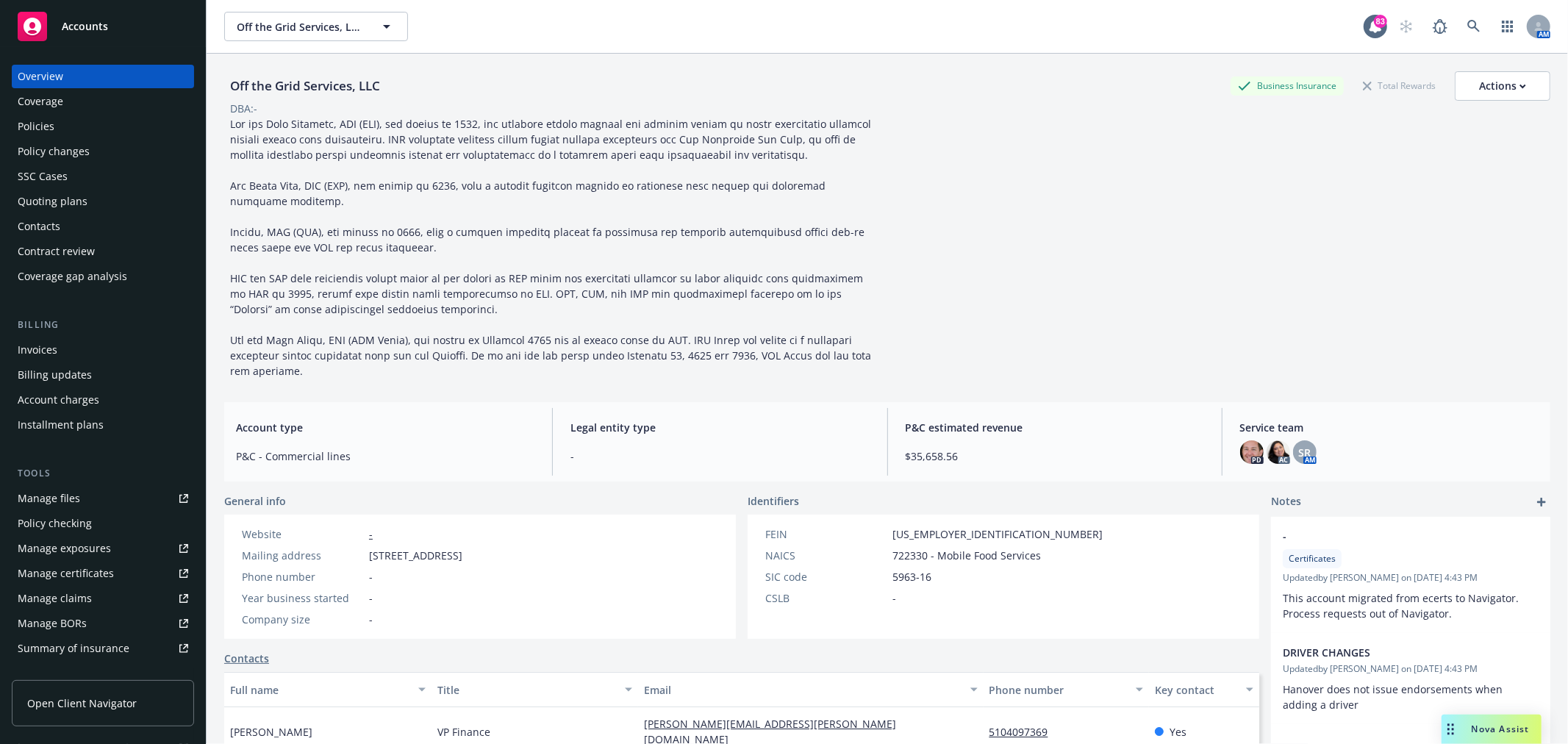
click at [53, 126] on div "Policies" at bounding box center [36, 126] width 37 height 23
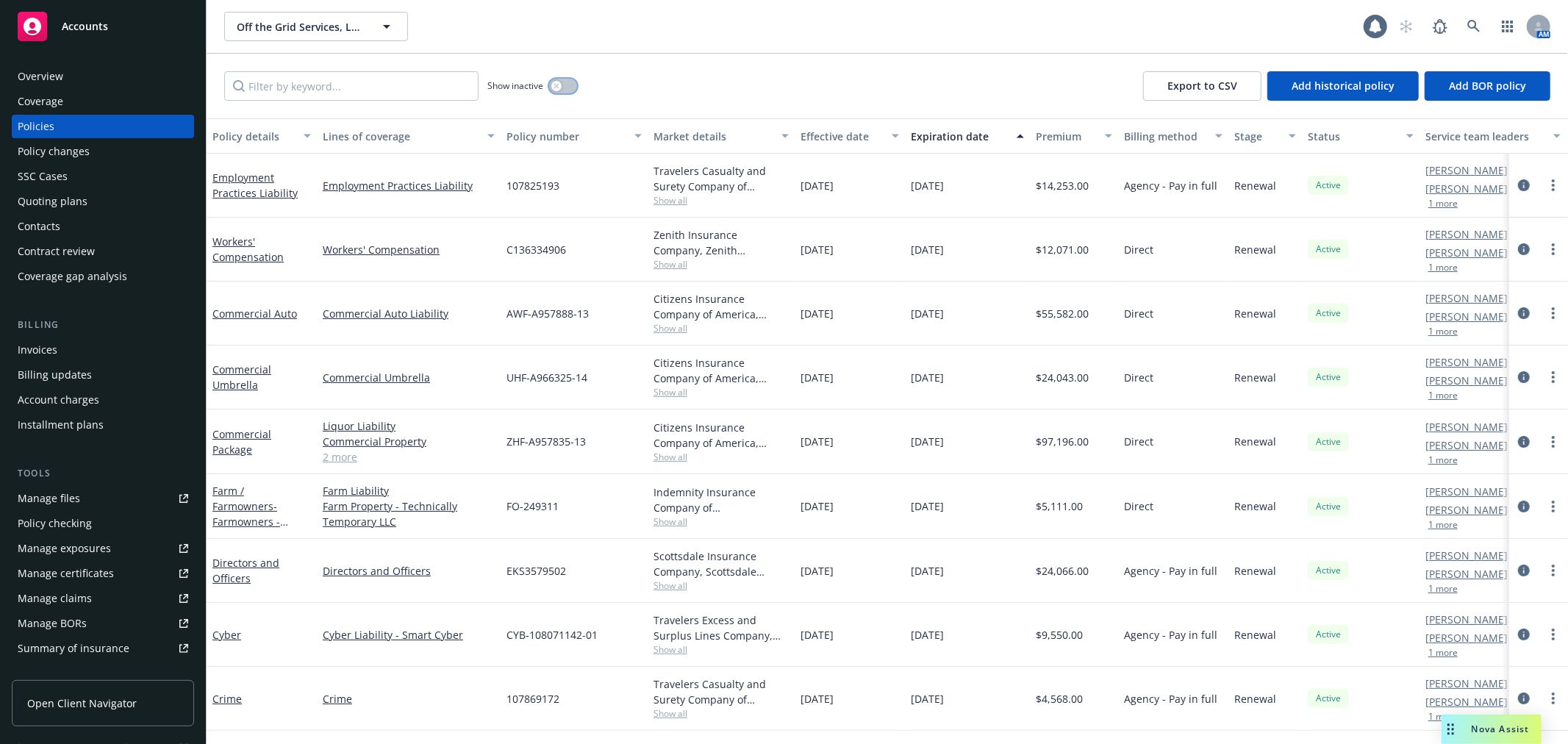
click at [569, 84] on button "button" at bounding box center [563, 86] width 28 height 14
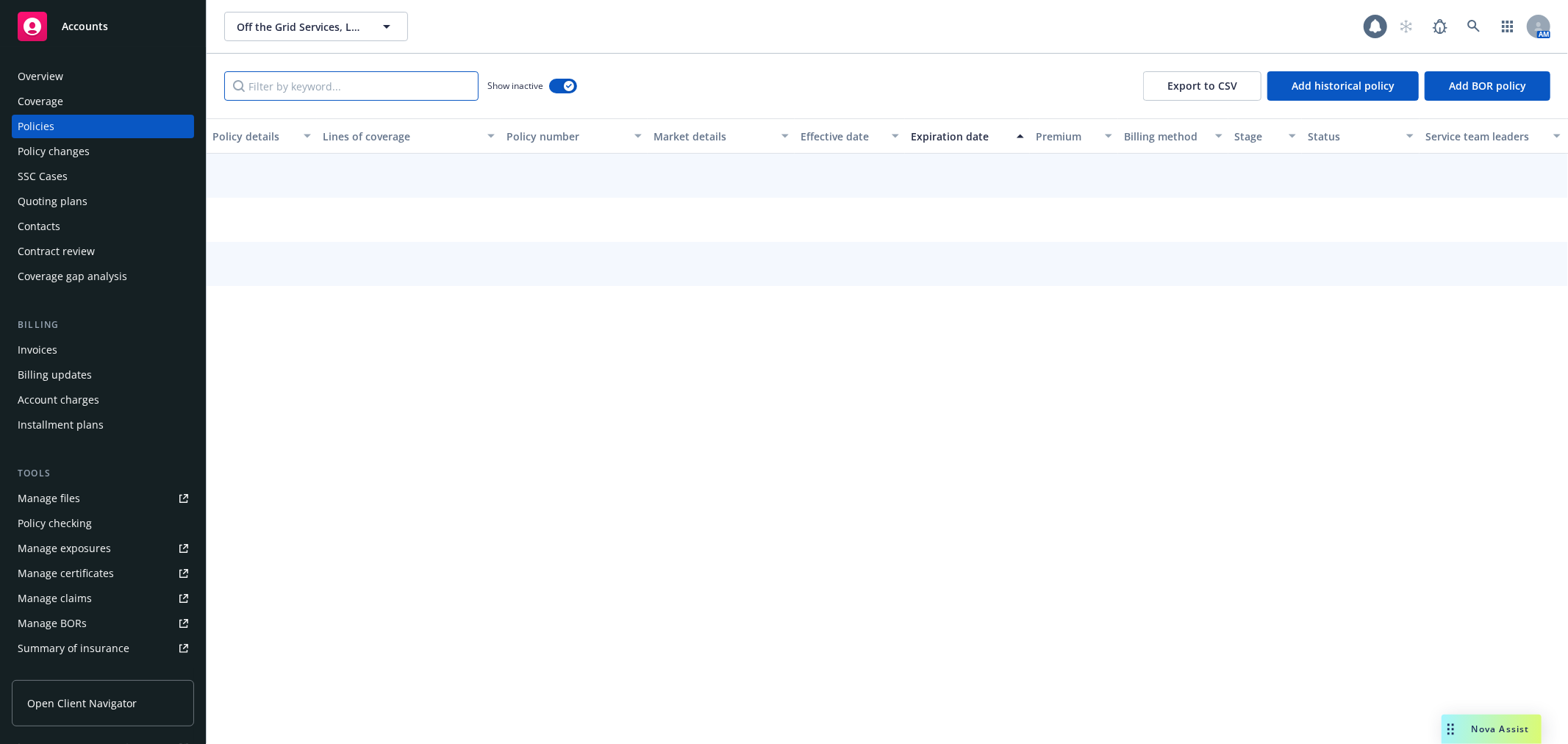
click at [362, 84] on input "Filter by keyword..." at bounding box center [351, 86] width 254 height 30
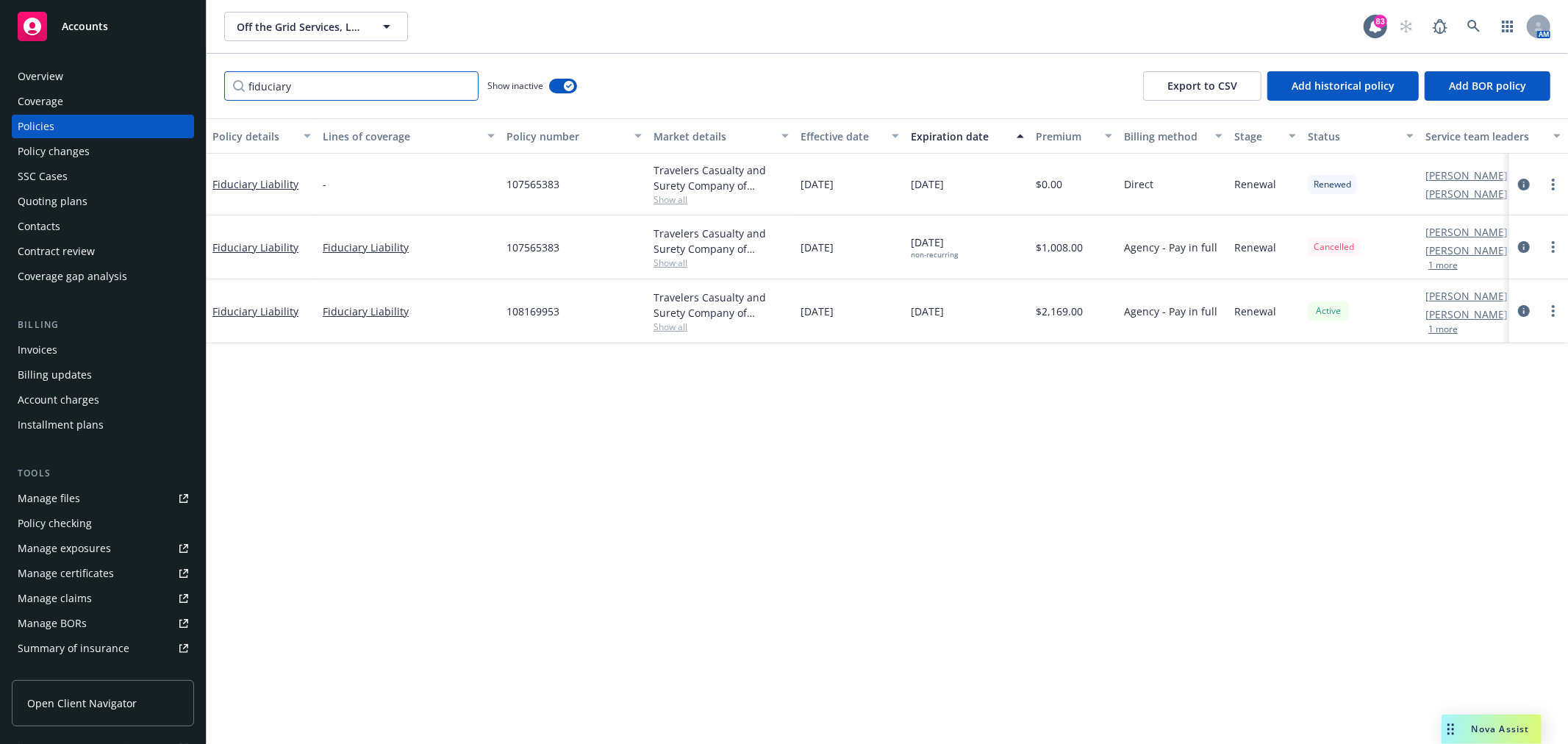
type input "fiduciary"
click at [934, 136] on div "Expiration date" at bounding box center [959, 136] width 97 height 15
click at [256, 250] on link "Fiduciary Liability" at bounding box center [255, 249] width 86 height 14
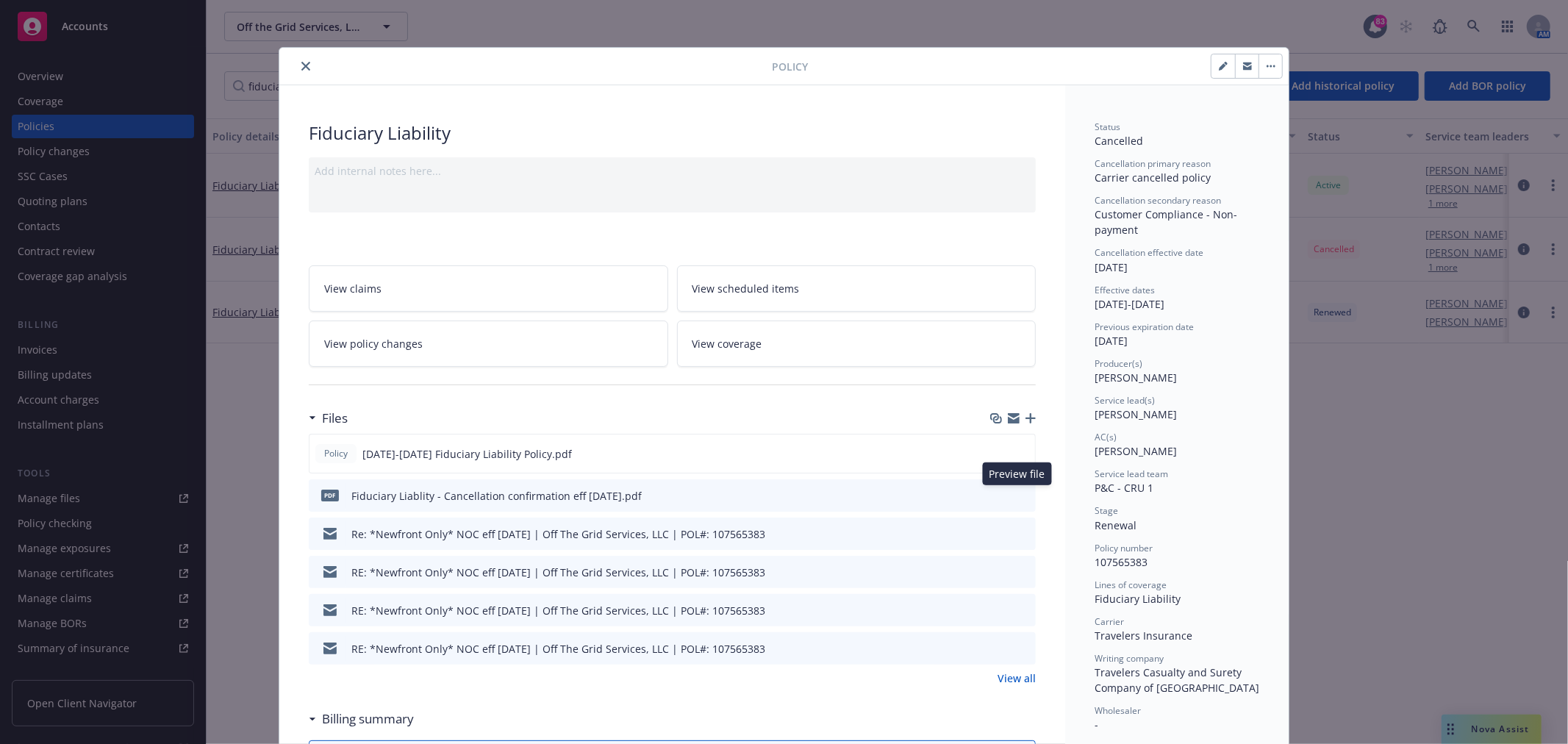
click at [1016, 494] on icon "preview file" at bounding box center [1022, 494] width 13 height 10
click at [303, 66] on icon "close" at bounding box center [306, 66] width 9 height 9
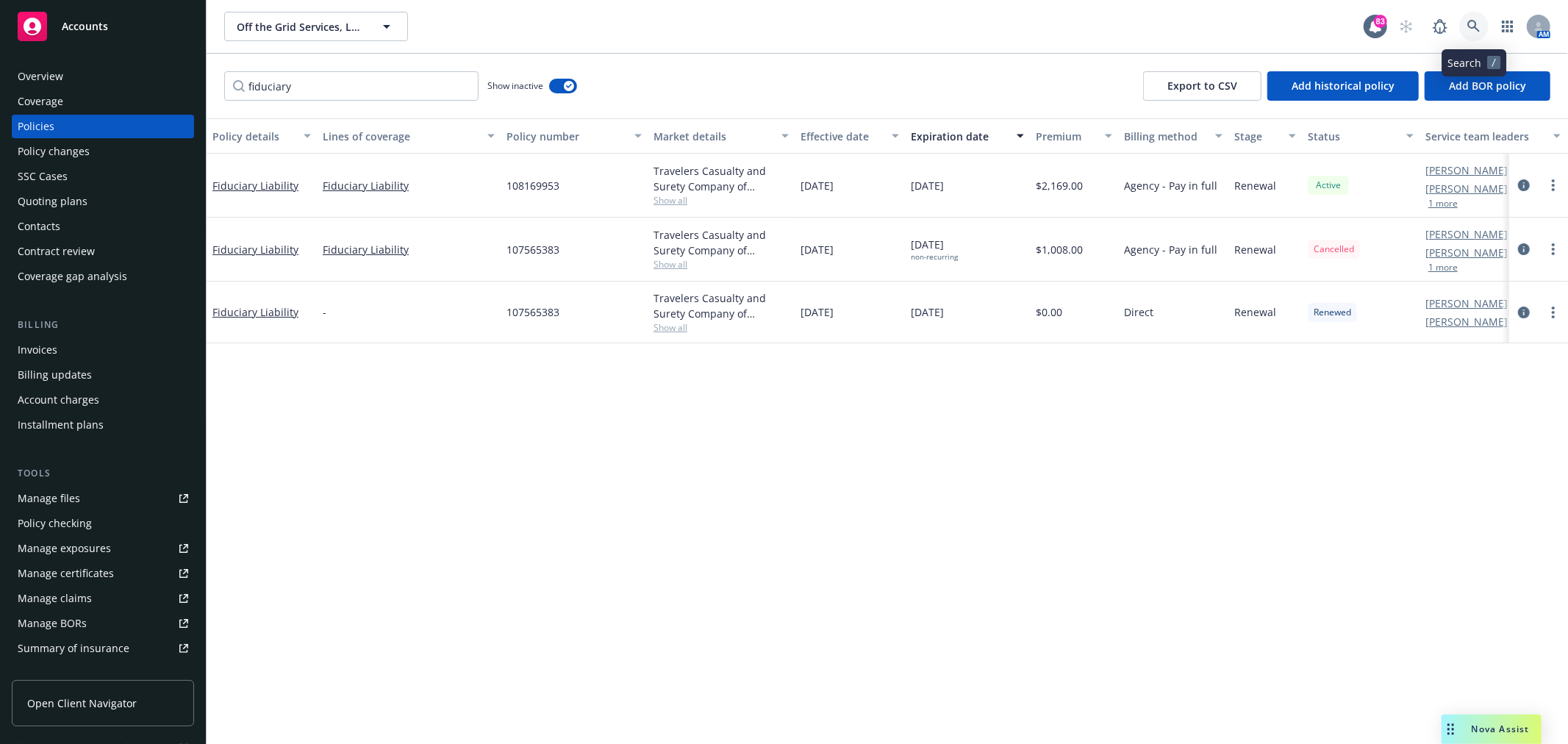
click at [1478, 27] on icon at bounding box center [1474, 26] width 13 height 13
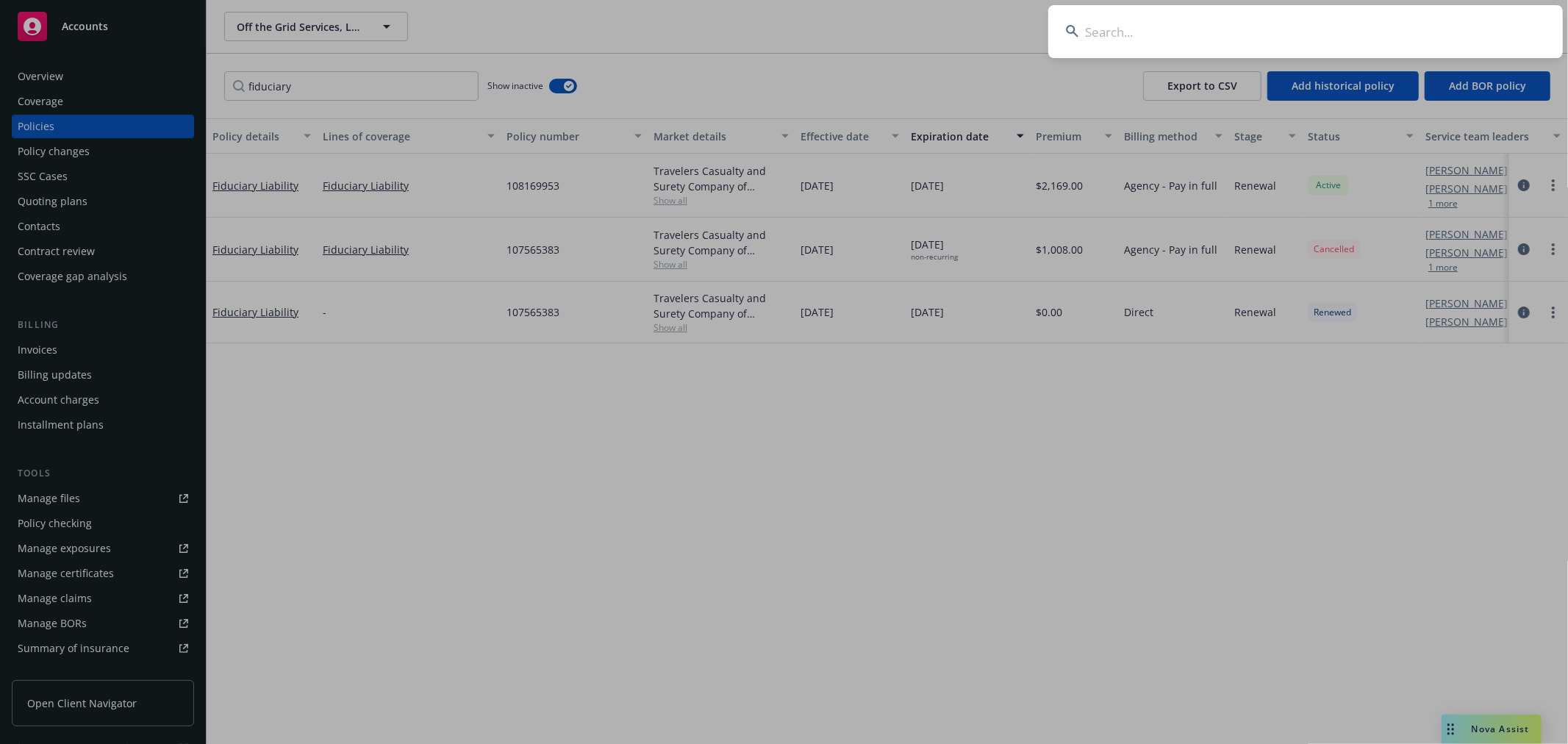
click at [1281, 30] on input at bounding box center [1305, 31] width 514 height 53
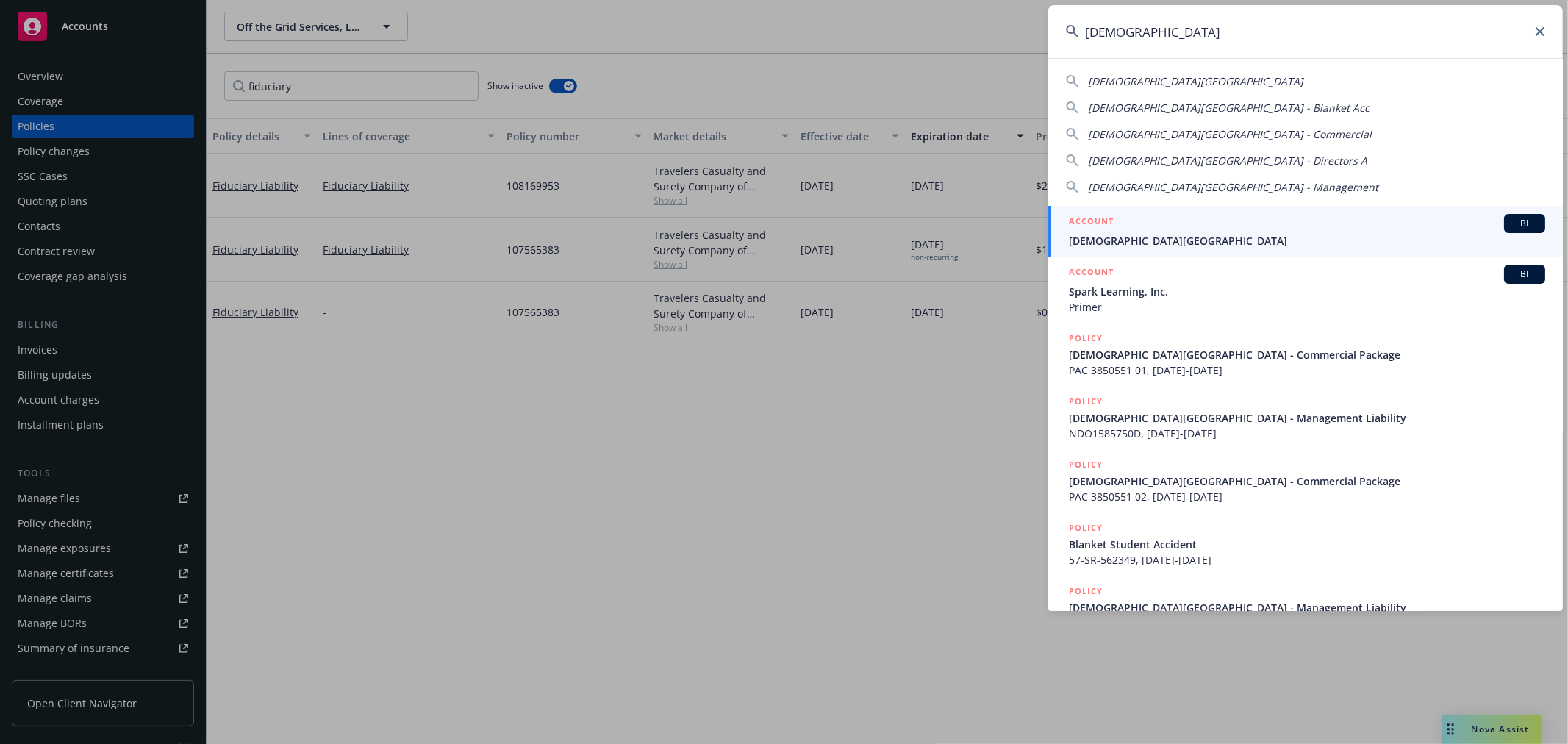
type input "united methodist church"
click at [1279, 235] on span "United Methodist Church of Los Altos" at bounding box center [1307, 240] width 477 height 15
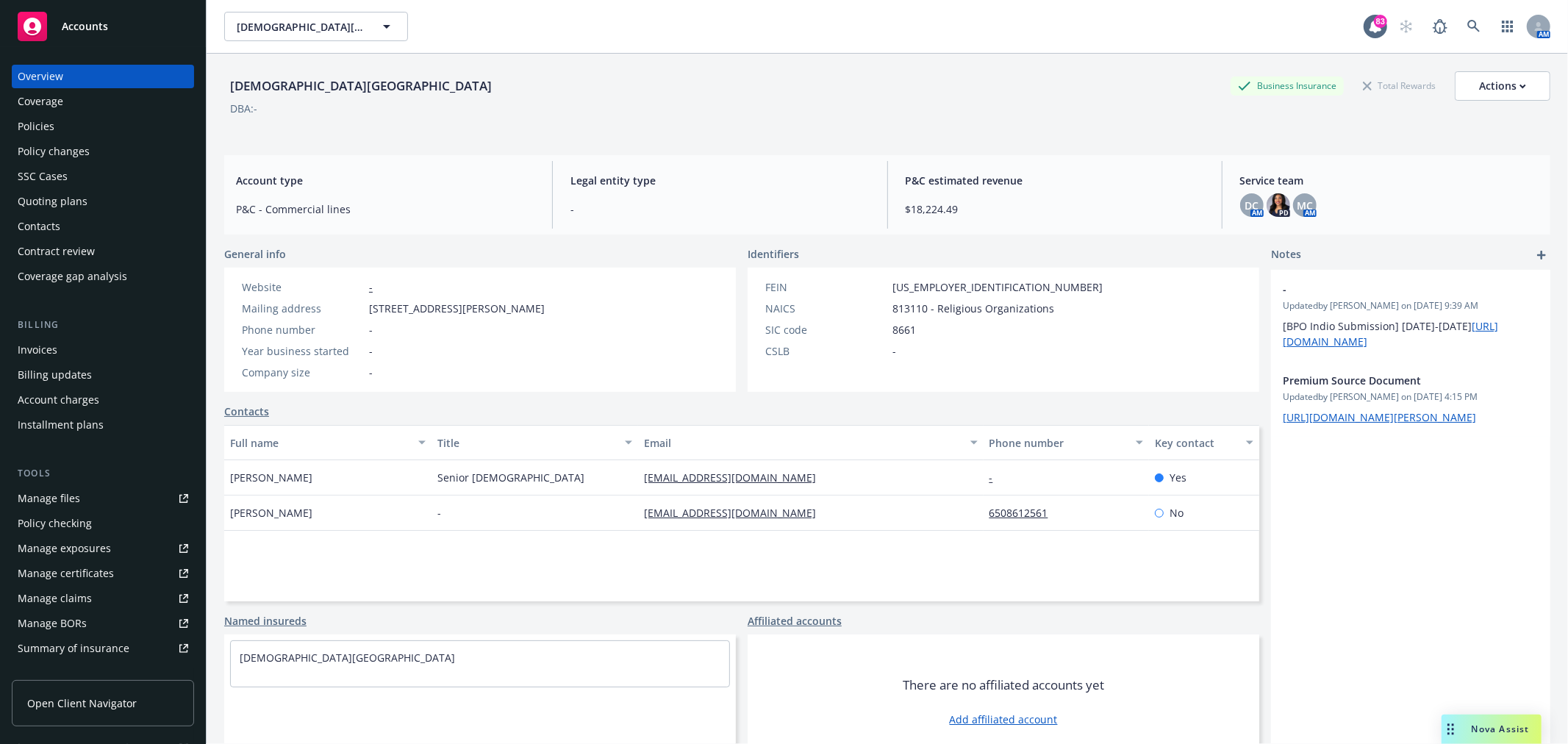
click at [67, 116] on div "Policies" at bounding box center [103, 126] width 171 height 23
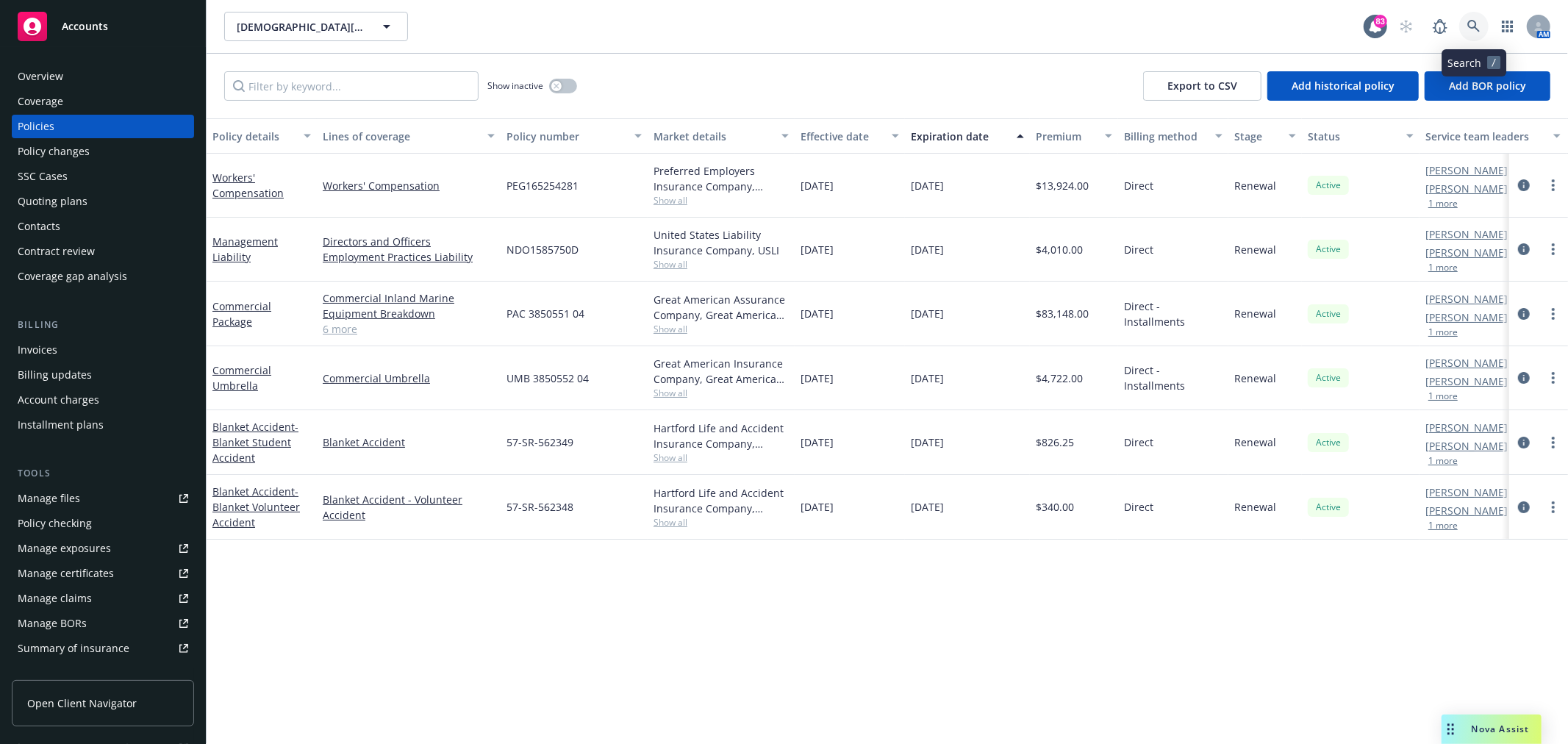
click at [1477, 24] on icon at bounding box center [1474, 26] width 13 height 13
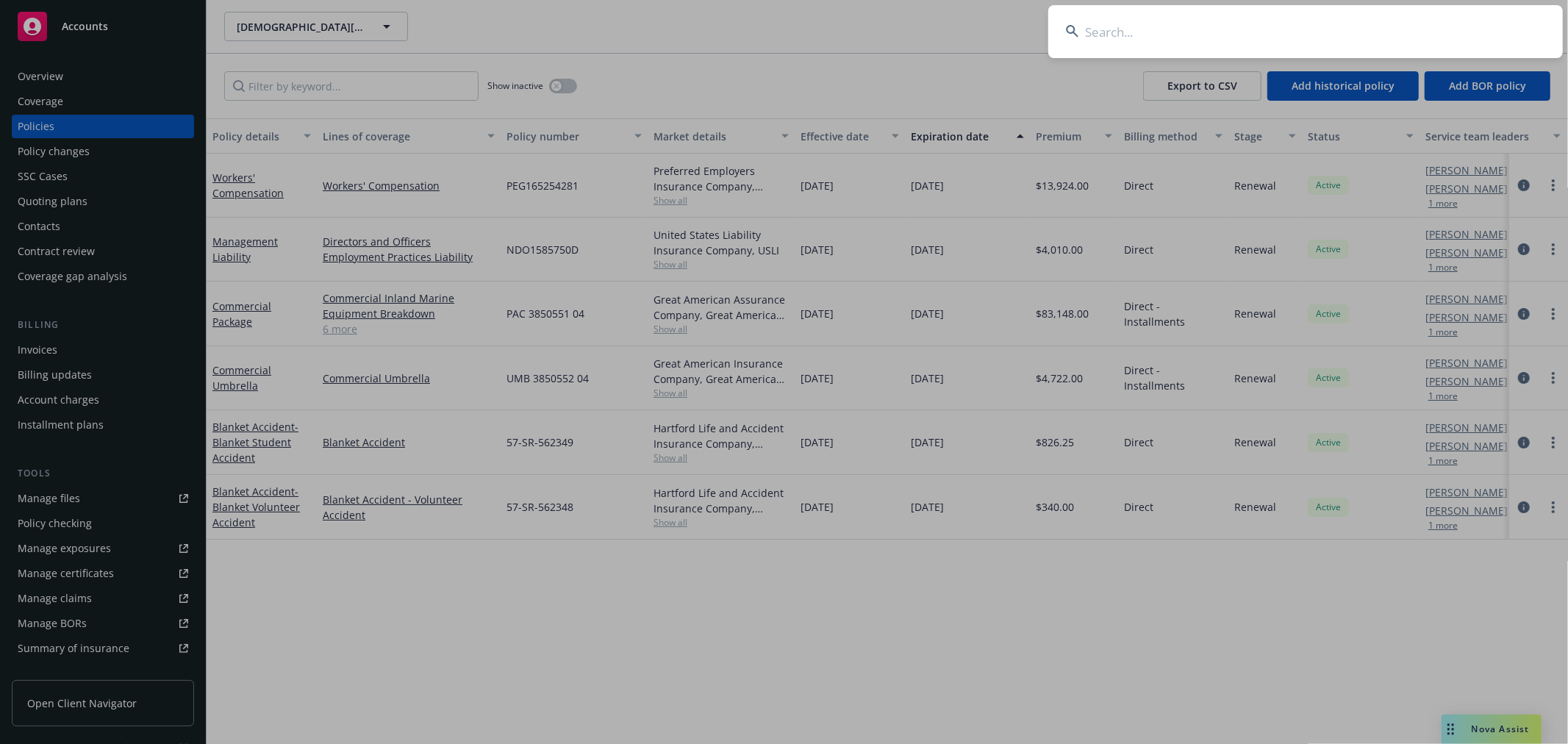
click at [1363, 39] on input at bounding box center [1305, 31] width 514 height 53
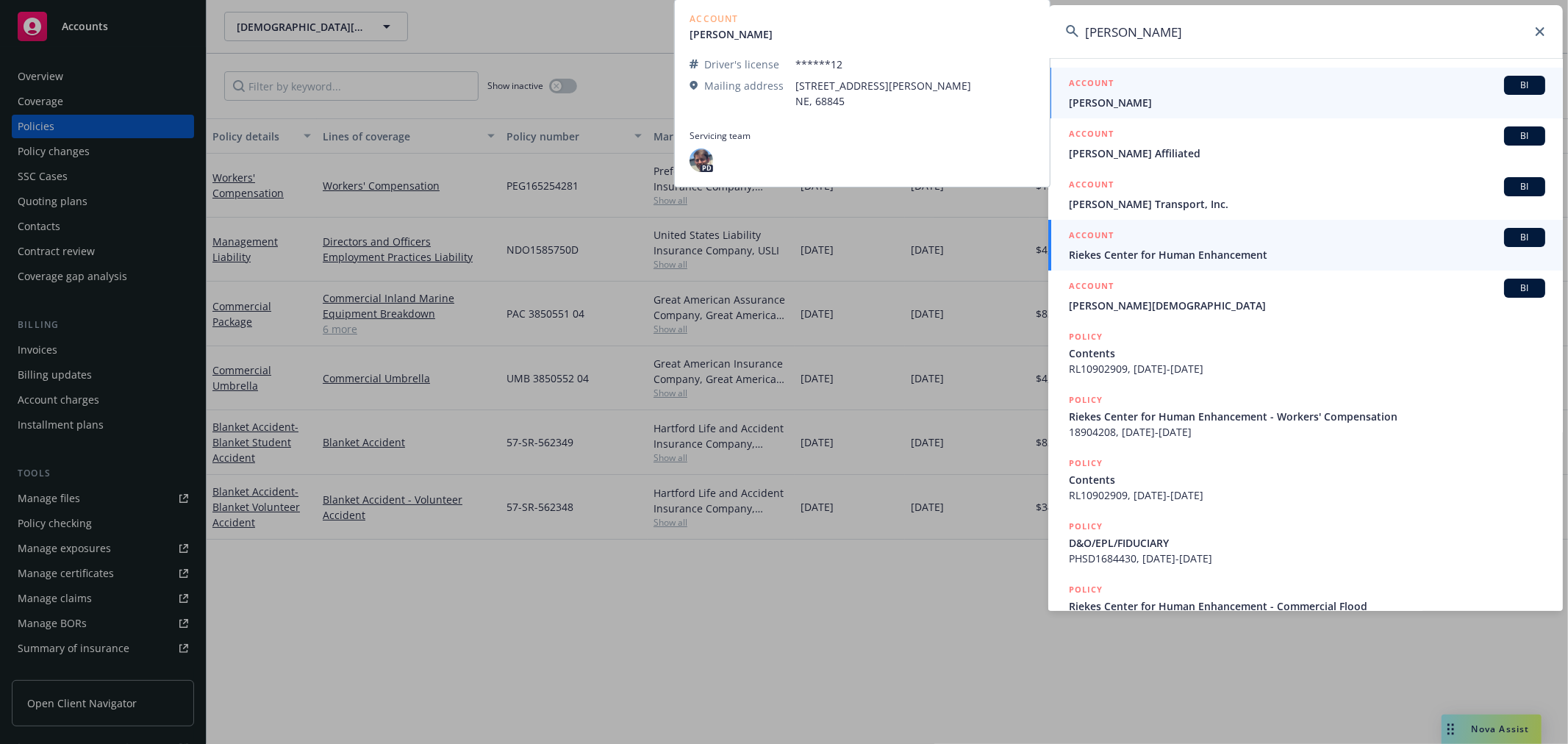
type input "reikes"
click at [1204, 258] on span "Riekes Center for Human Enhancement" at bounding box center [1307, 254] width 477 height 15
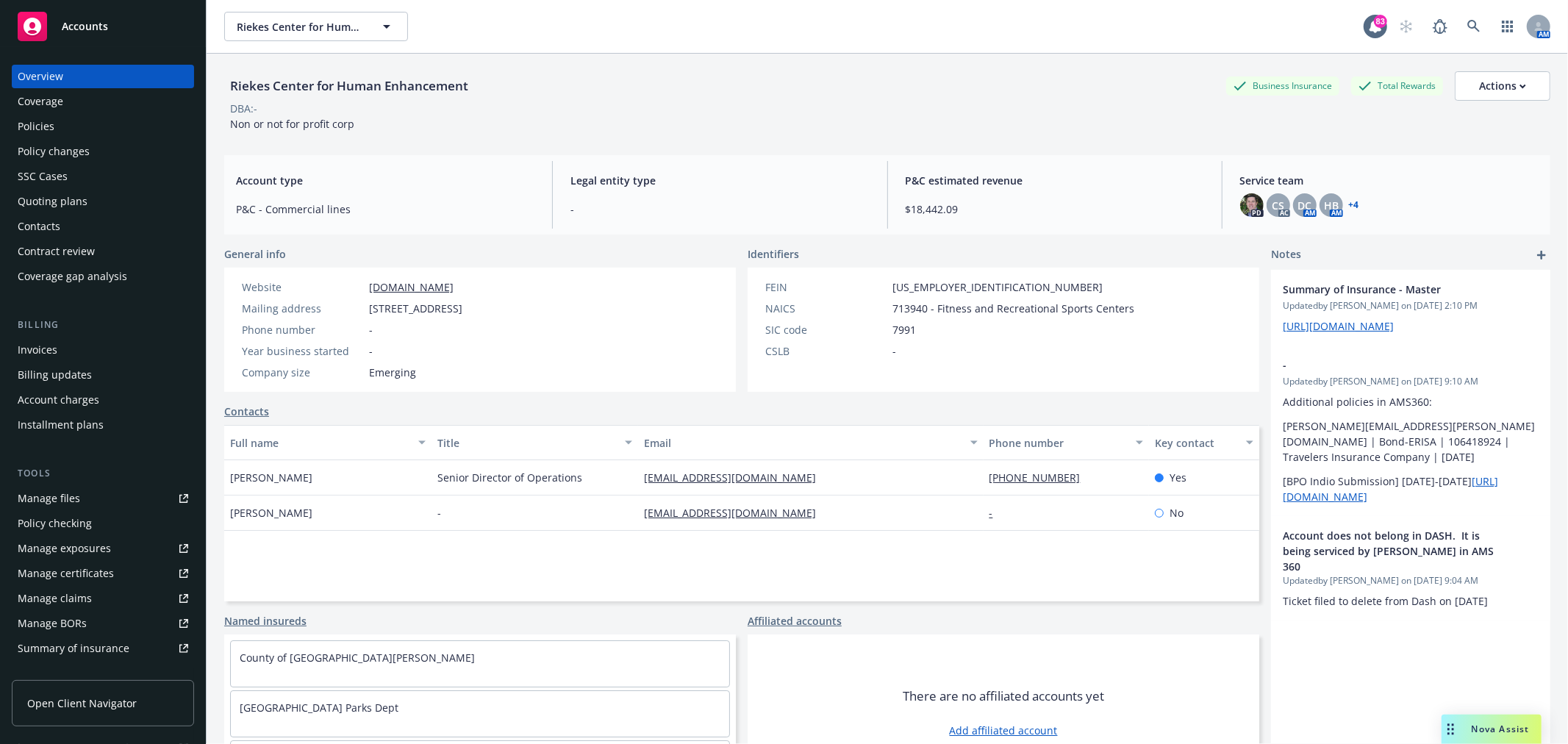
click at [40, 116] on div "Policies" at bounding box center [36, 126] width 37 height 23
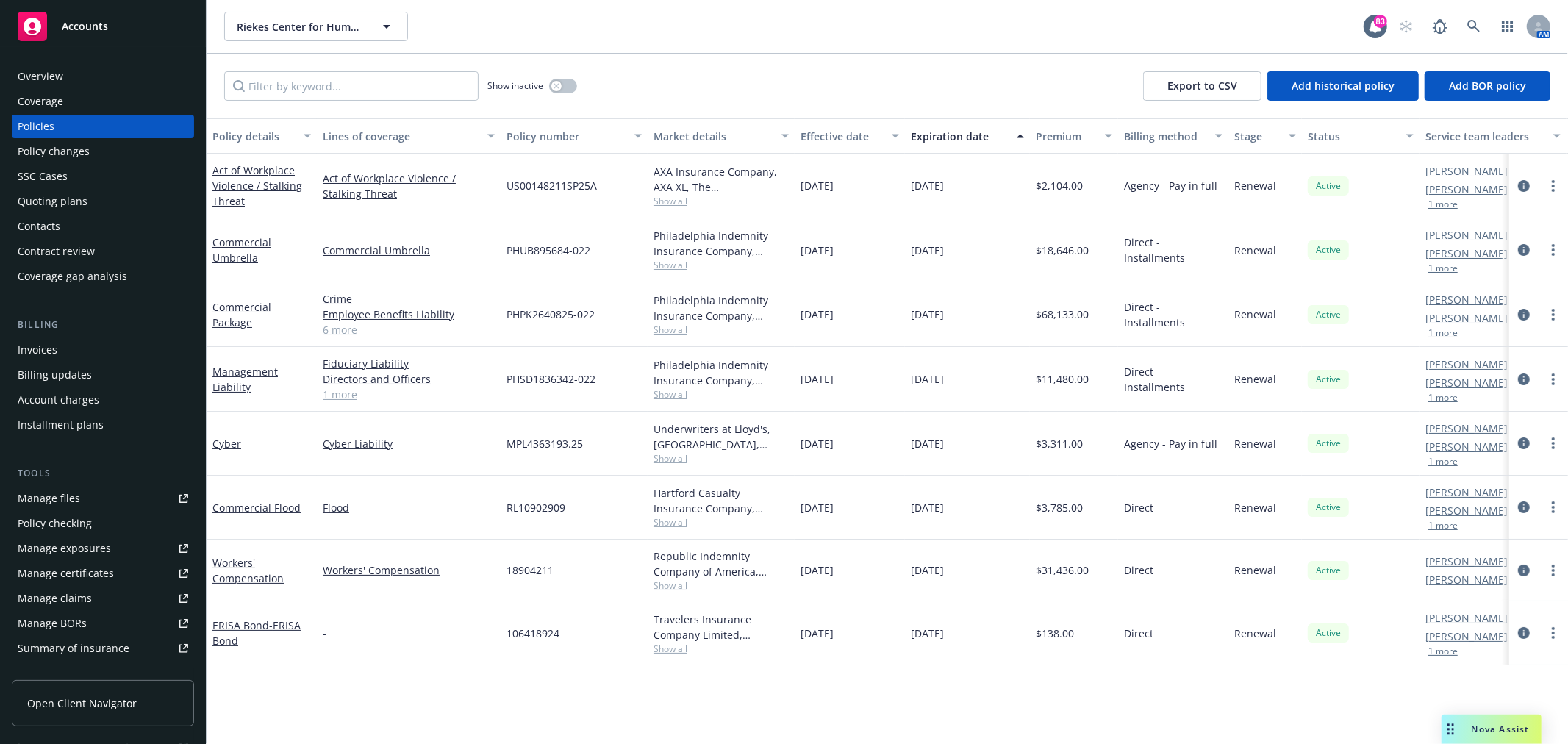
click at [63, 65] on div "Overview" at bounding box center [103, 76] width 171 height 23
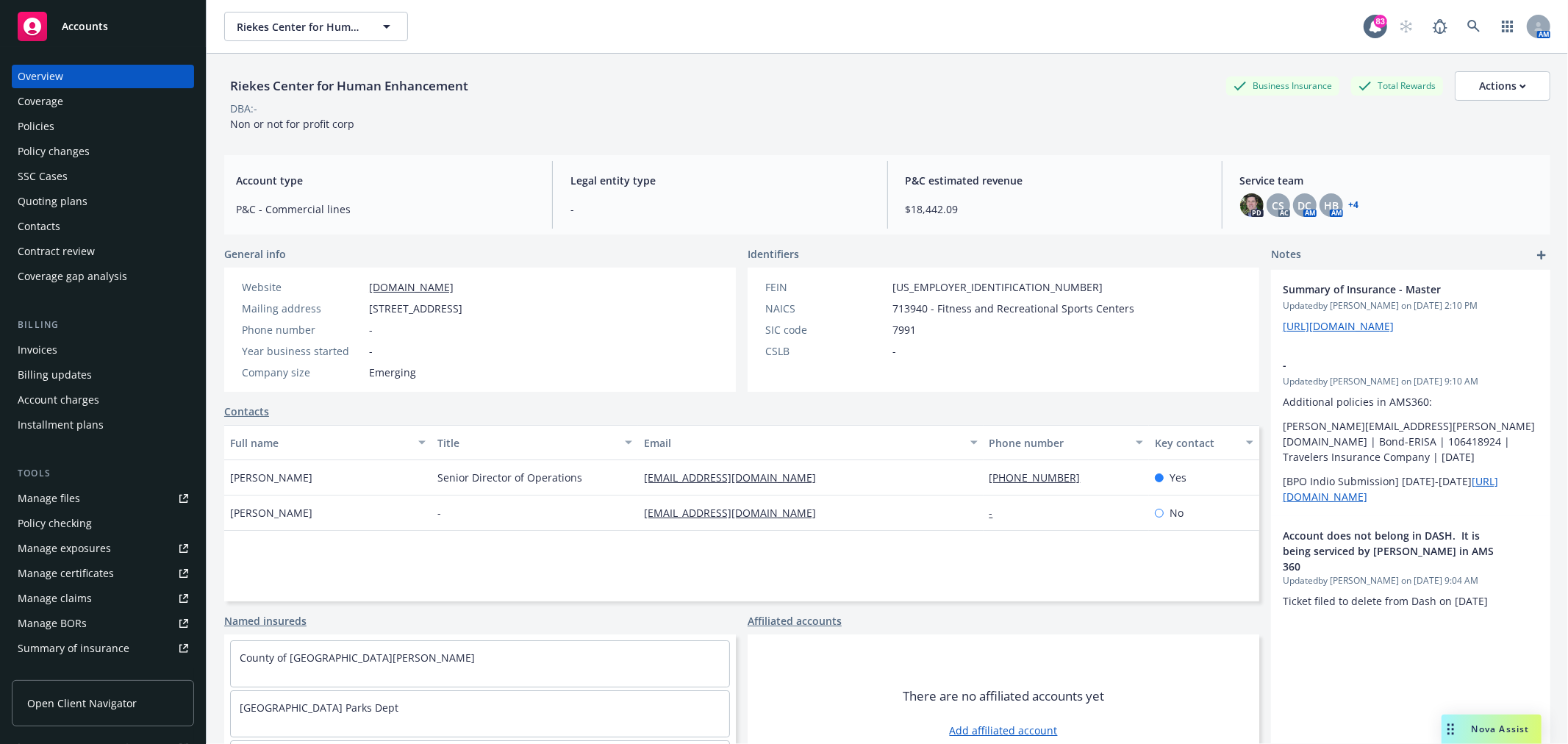
click at [1347, 207] on div "+ 4" at bounding box center [1353, 205] width 13 height 9
click at [1349, 205] on link "+ 4" at bounding box center [1354, 205] width 10 height 9
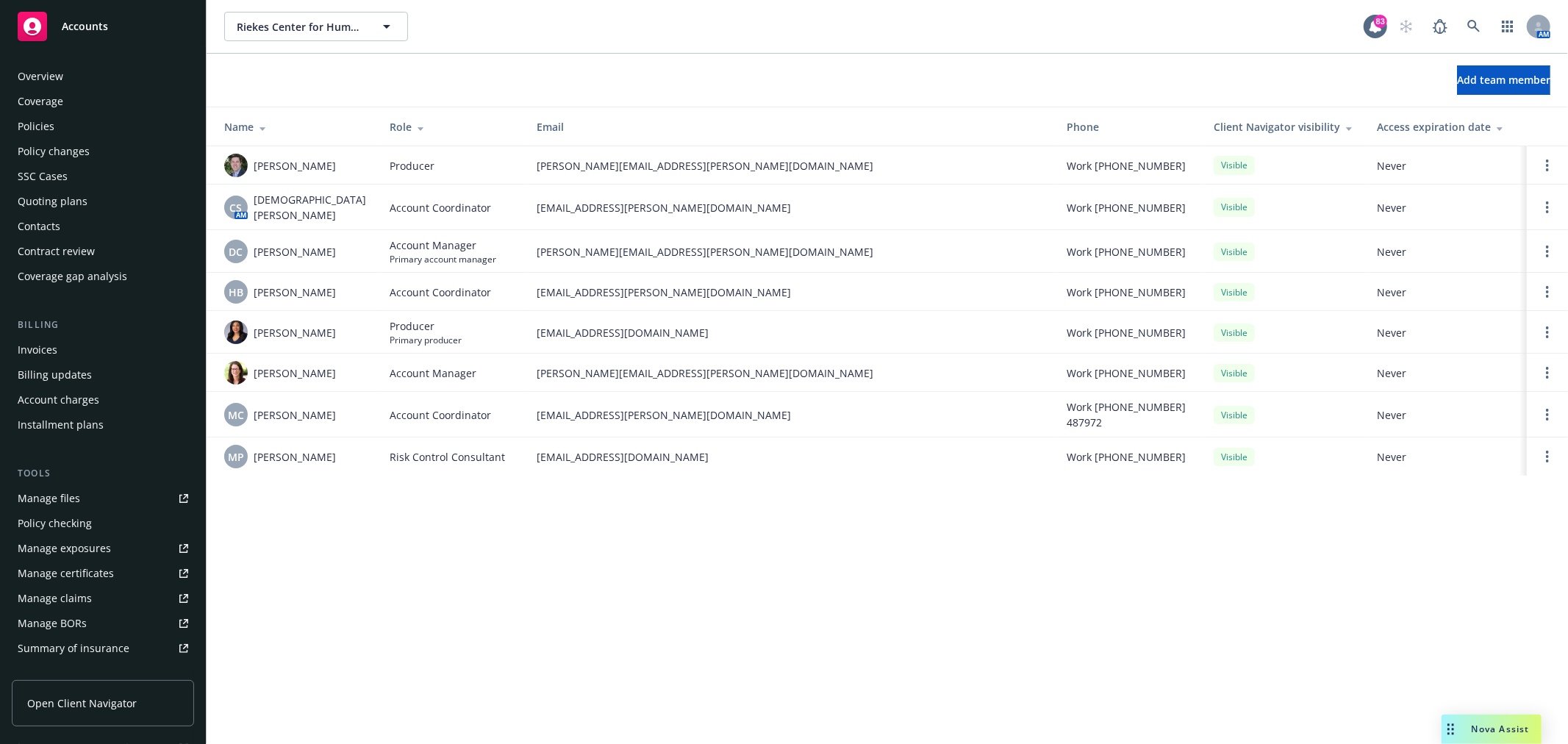
click at [79, 121] on div "Policies" at bounding box center [103, 126] width 171 height 23
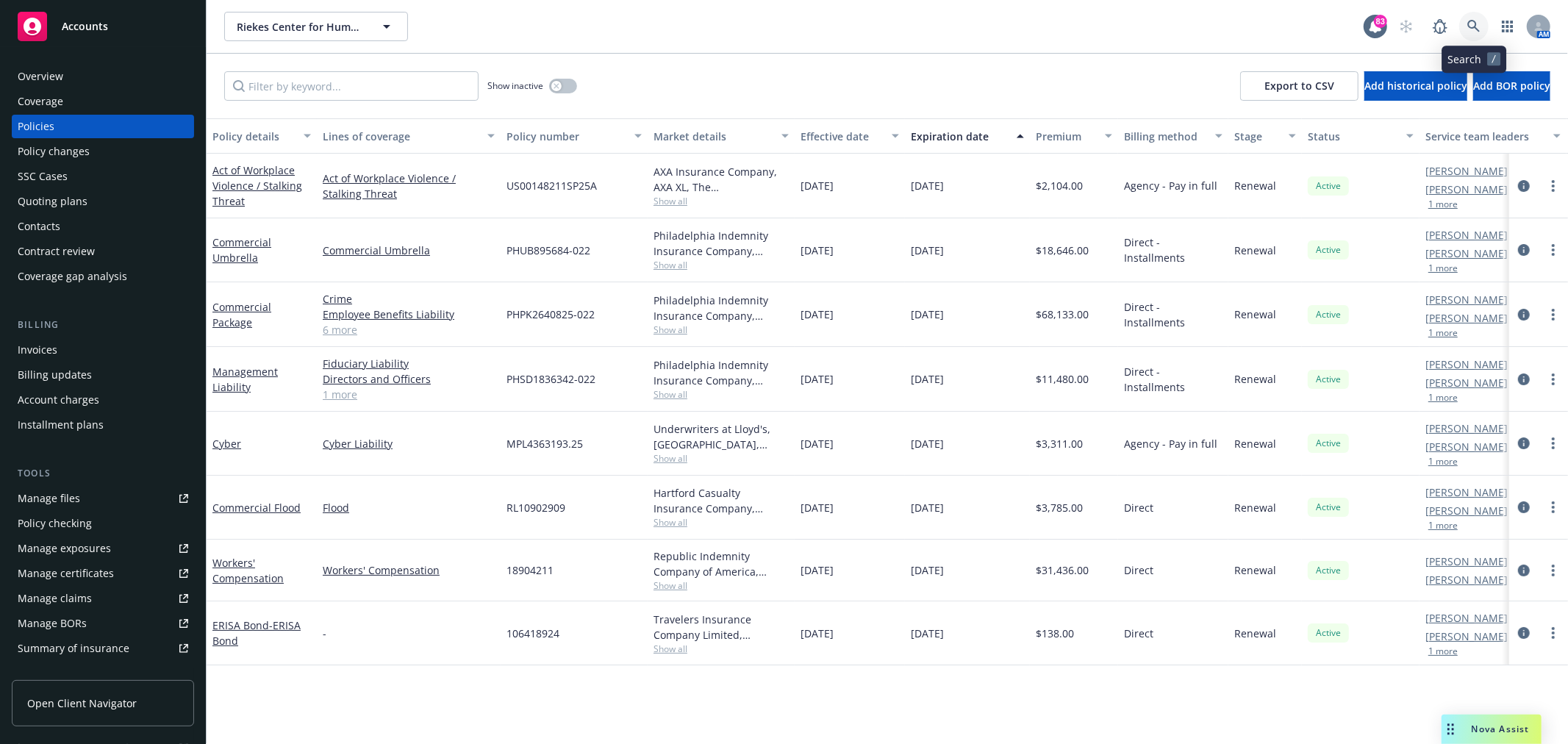
click at [1488, 26] on link at bounding box center [1474, 26] width 30 height 30
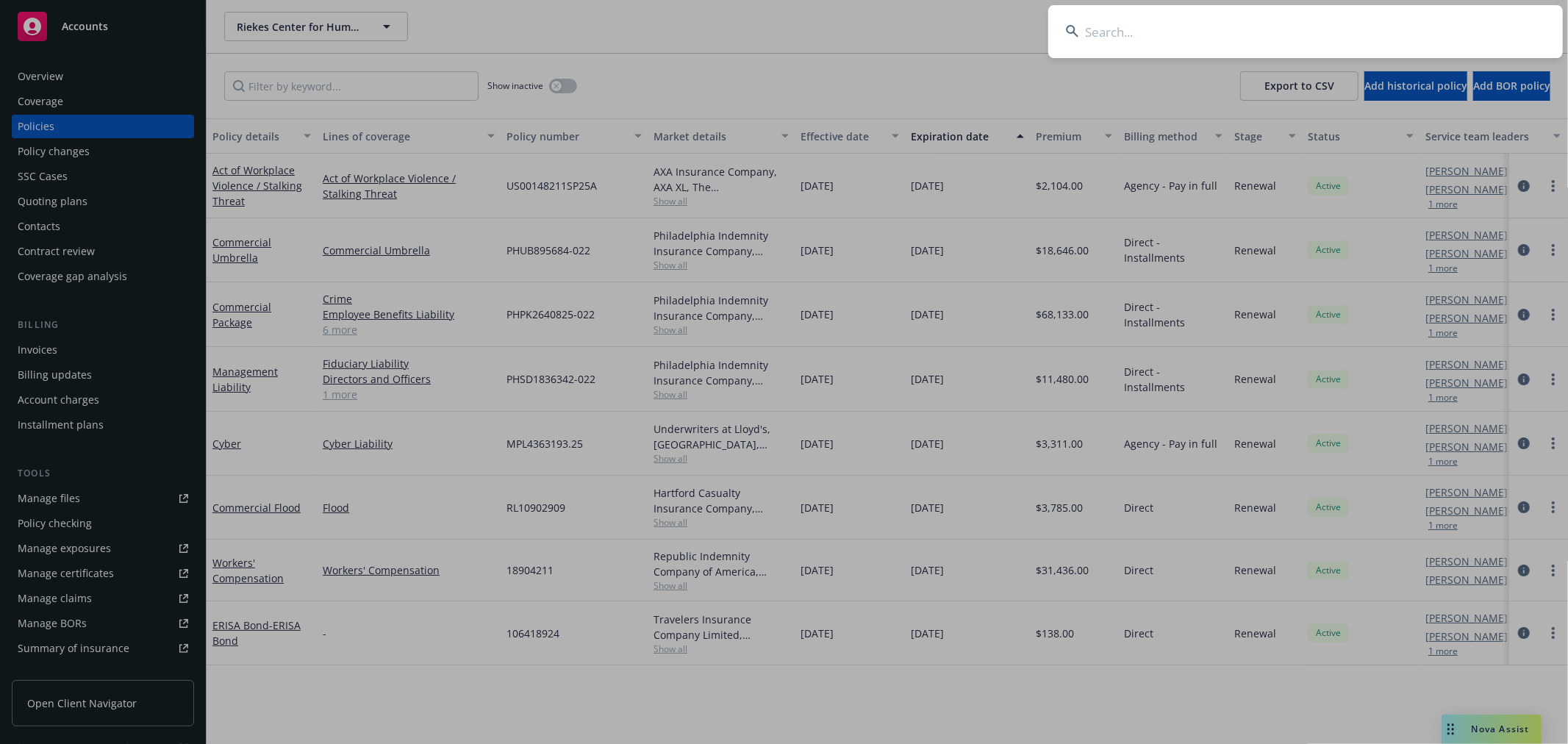
click at [1384, 40] on input at bounding box center [1305, 31] width 514 height 53
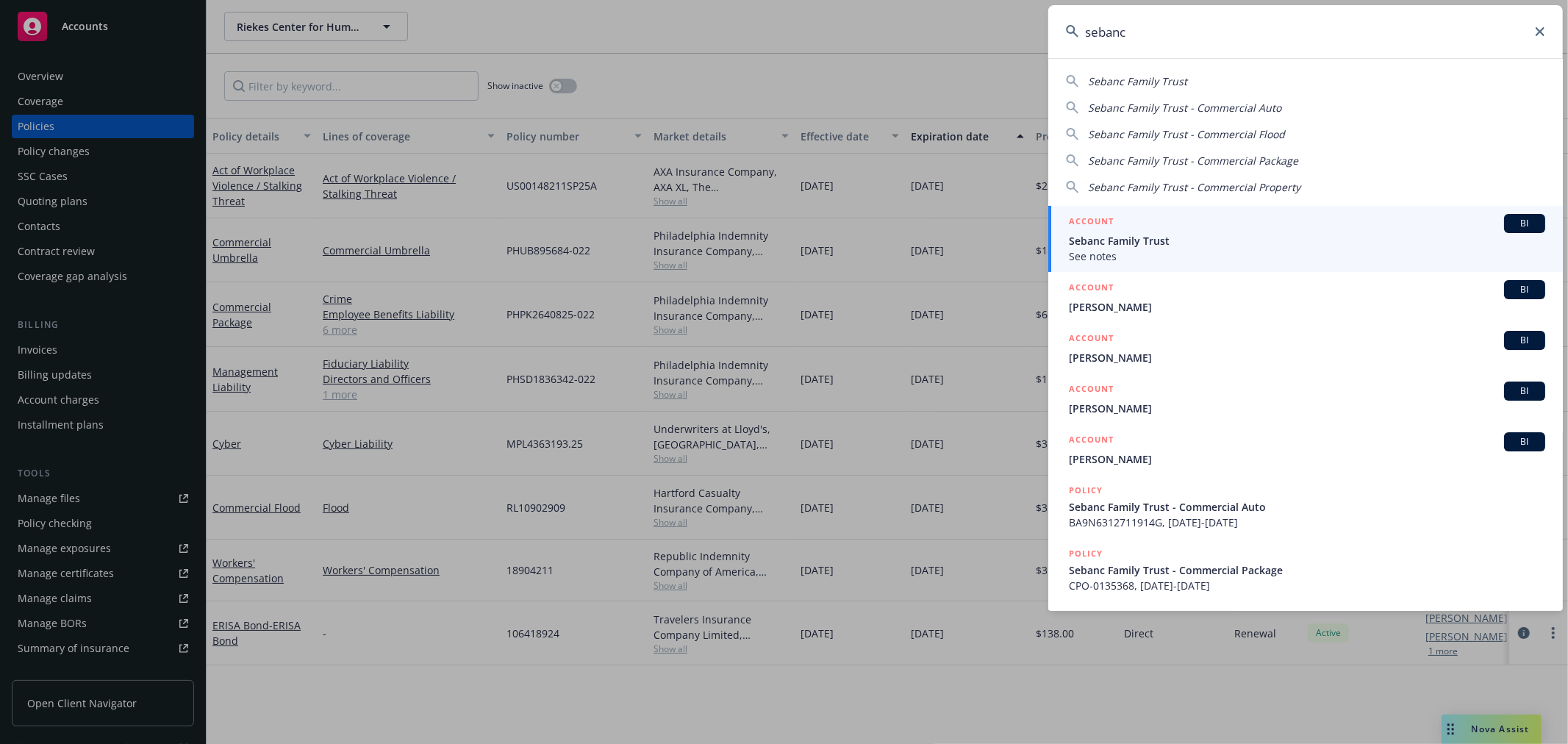
type input "sebanc"
click at [1224, 245] on span "Sebanc Family Trust" at bounding box center [1307, 240] width 477 height 15
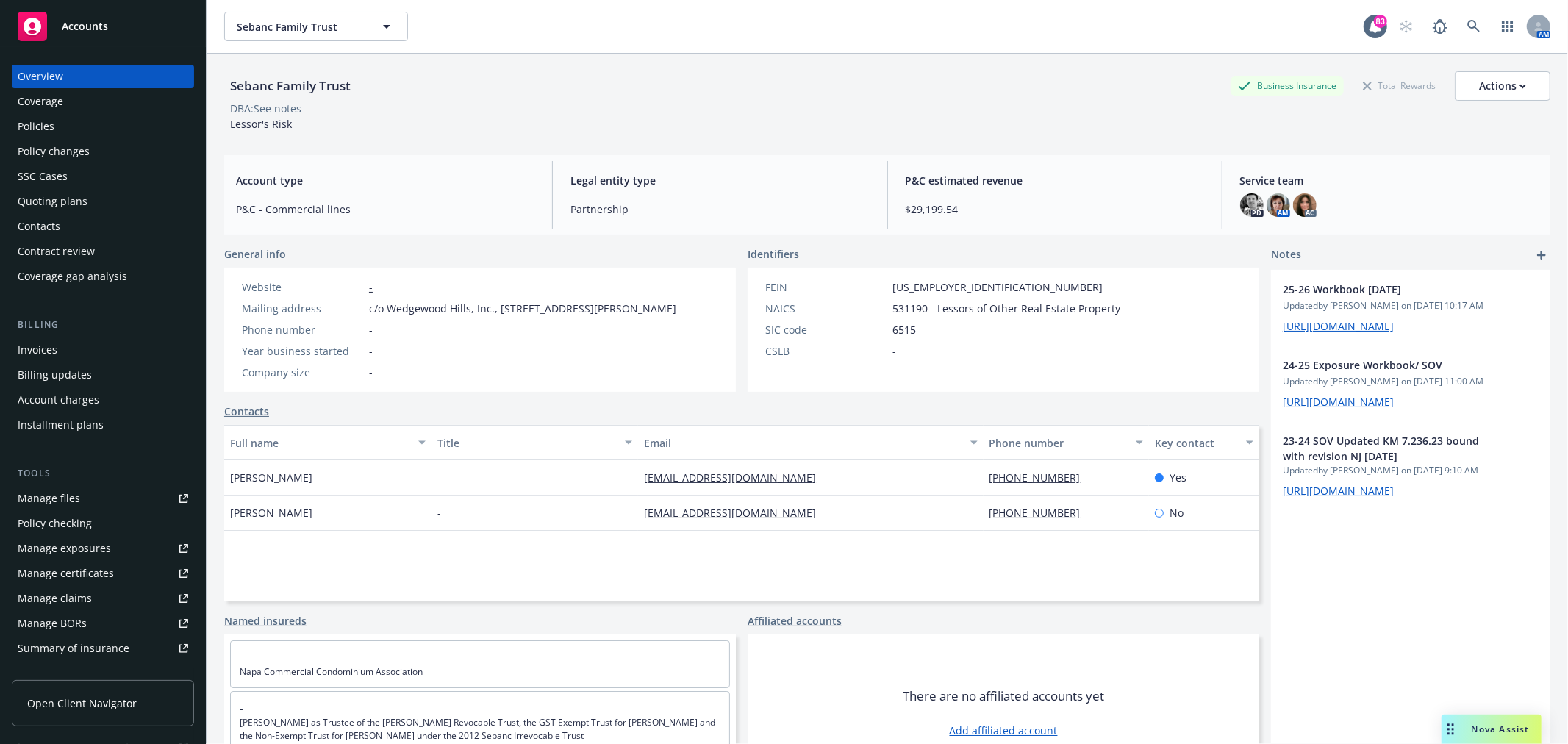
click at [108, 127] on div "Policies" at bounding box center [103, 126] width 171 height 23
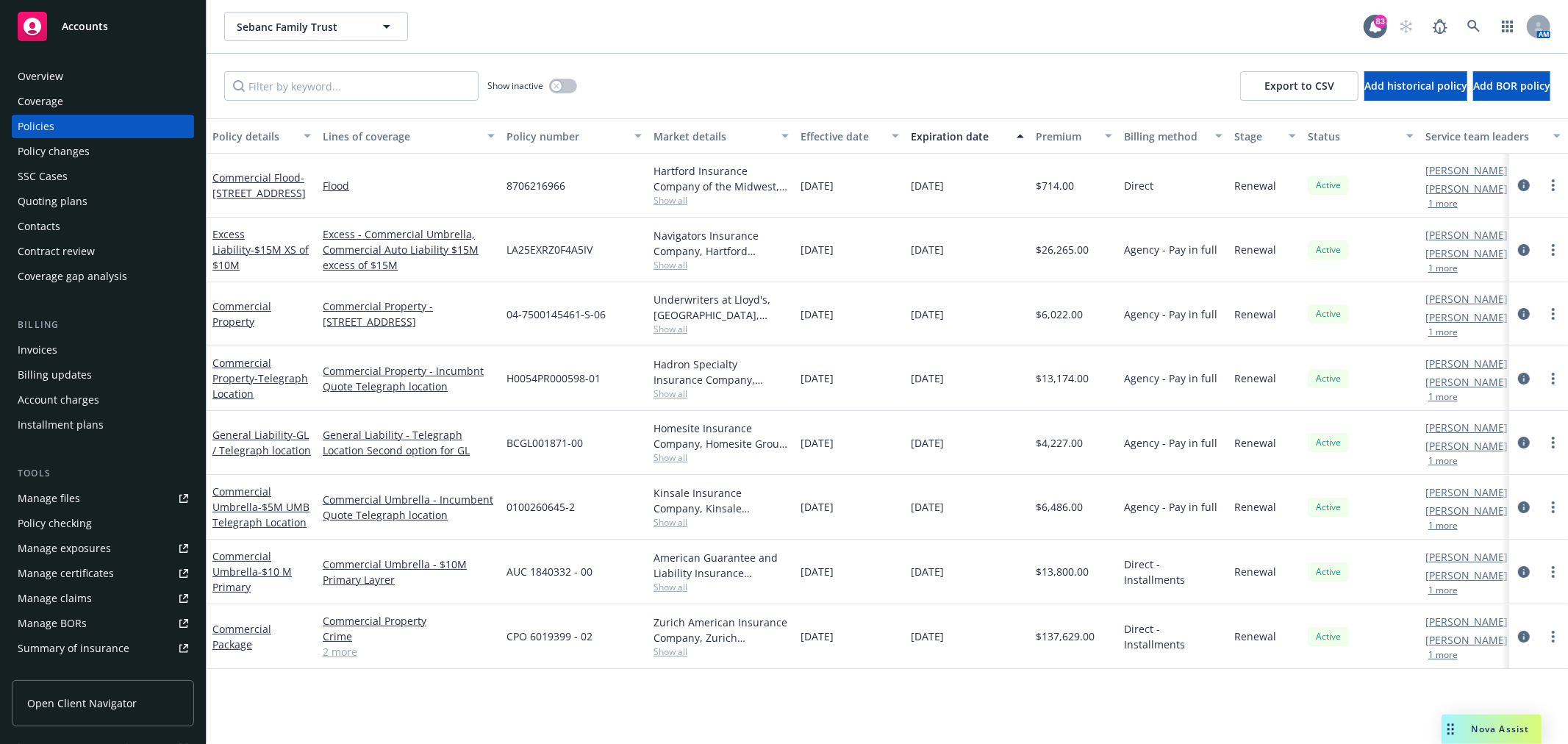
click at [105, 75] on div "Overview" at bounding box center [103, 76] width 171 height 23
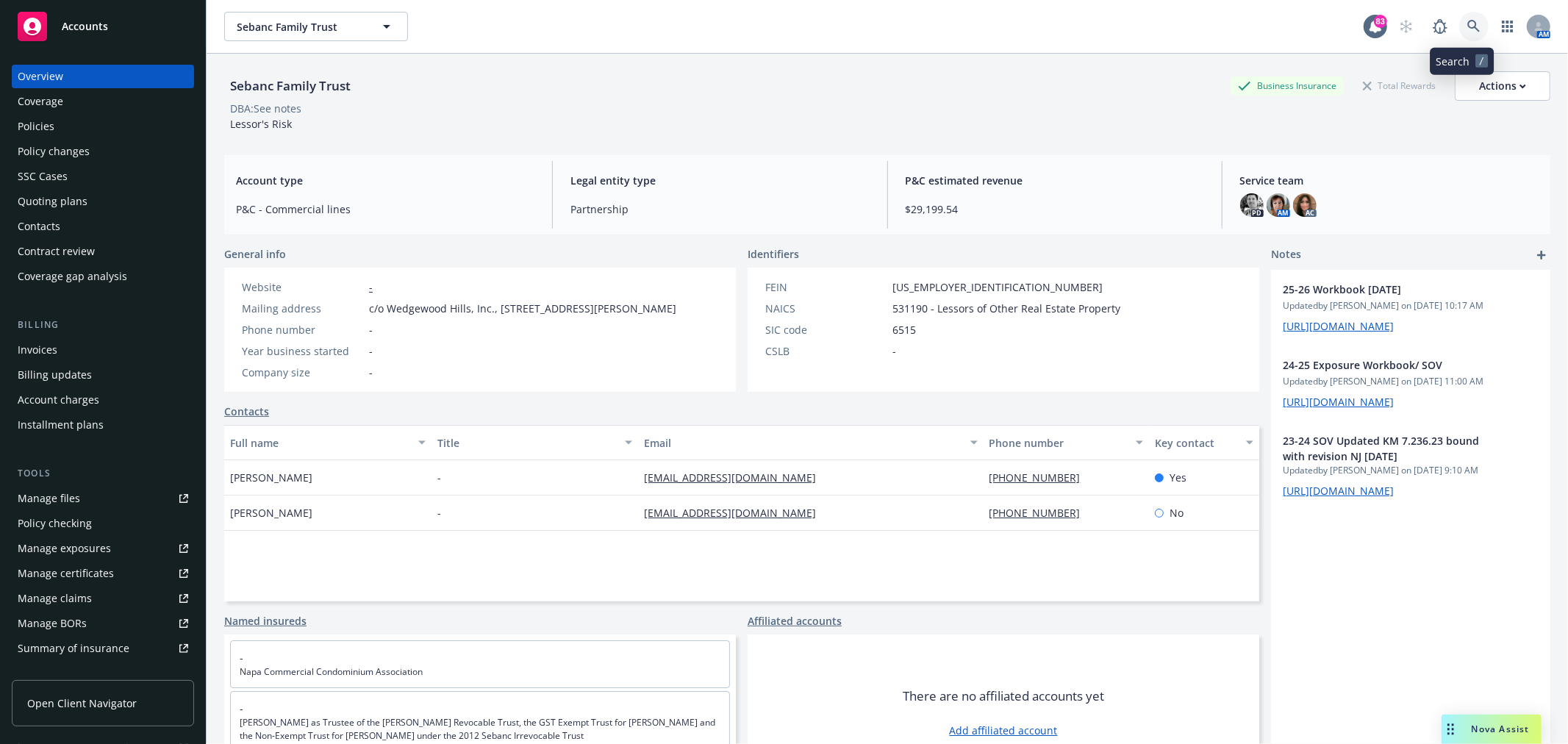
click at [1465, 18] on link at bounding box center [1474, 26] width 30 height 30
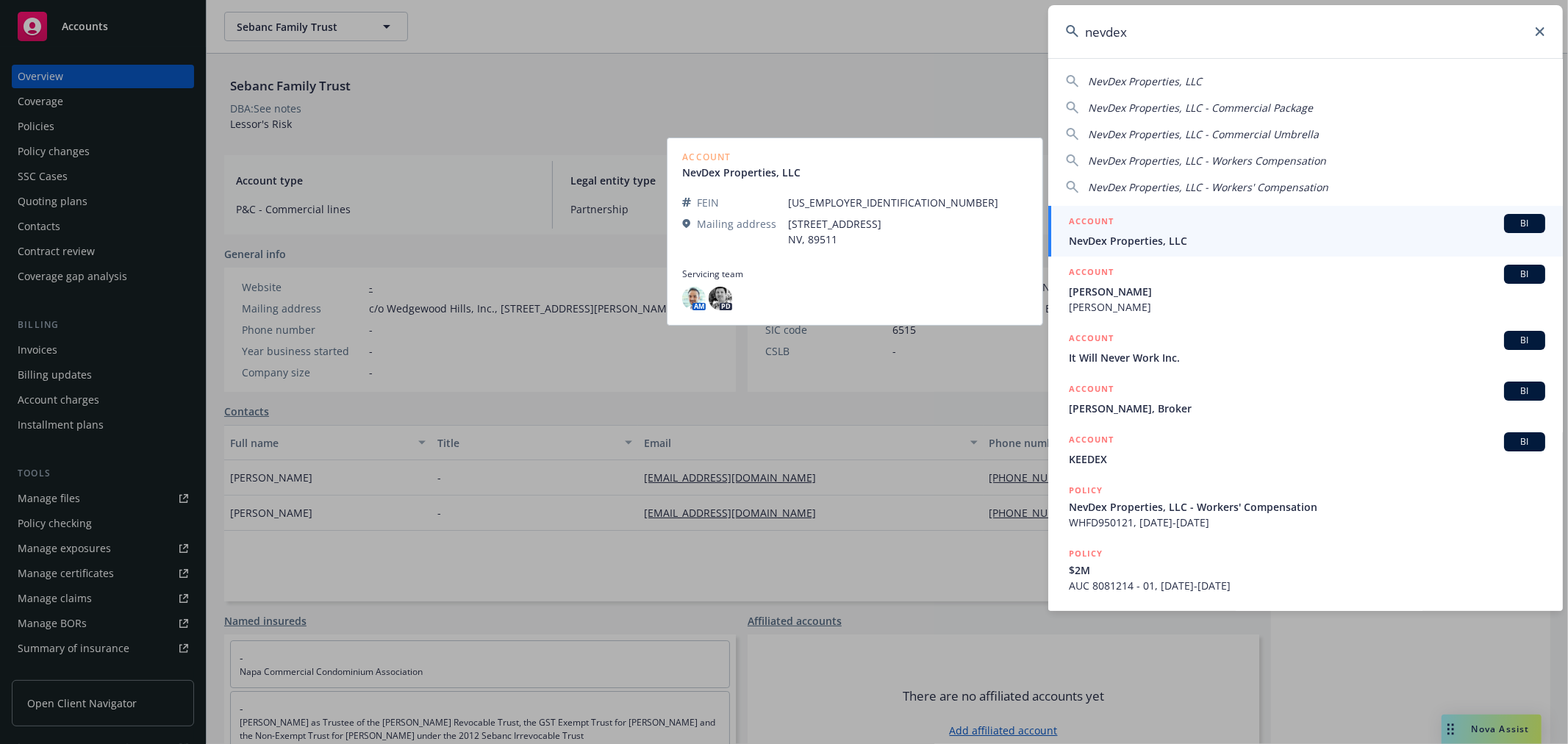
type input "nevdex"
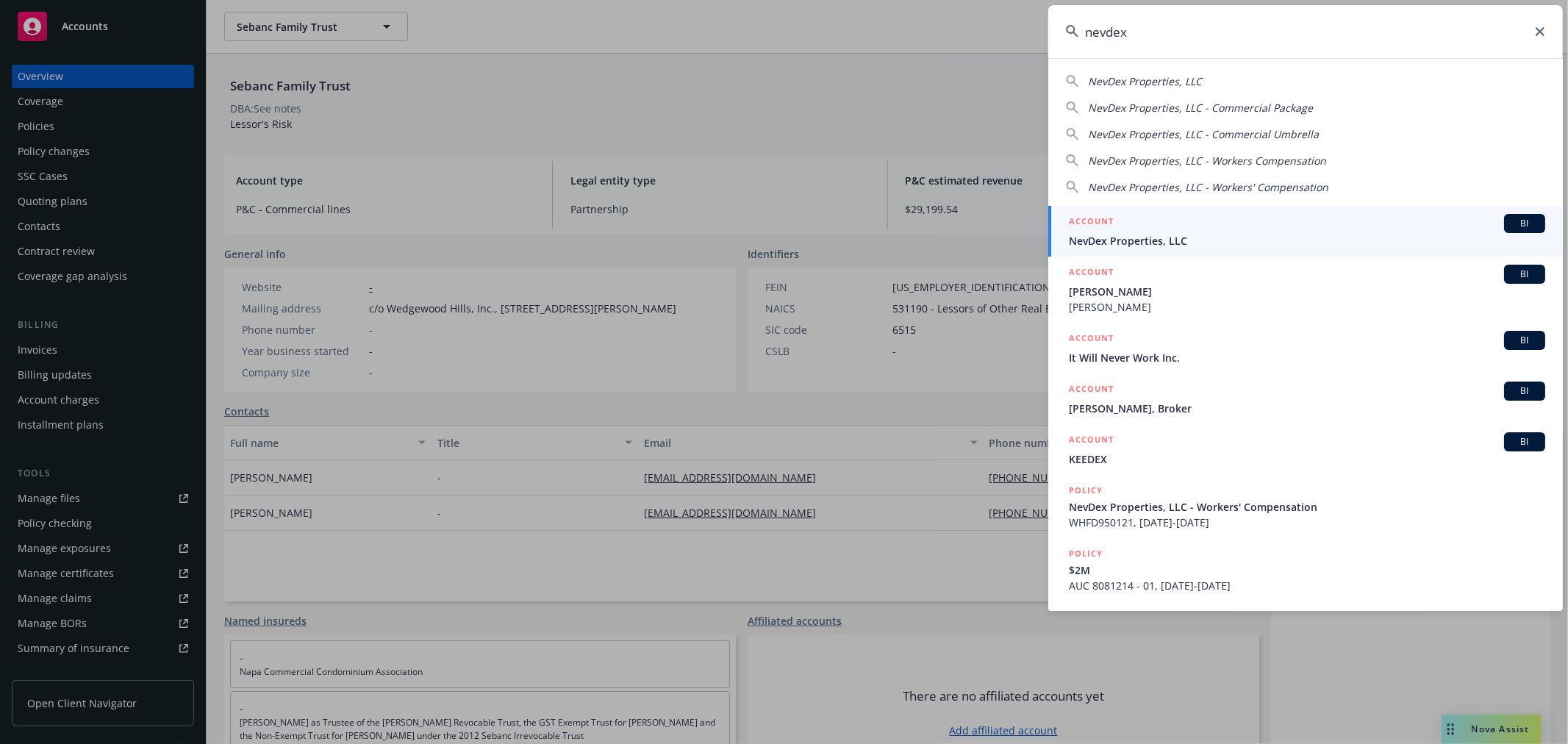
click at [1200, 238] on span "NevDex Properties, LLC" at bounding box center [1307, 240] width 477 height 15
